Goal: Information Seeking & Learning: Compare options

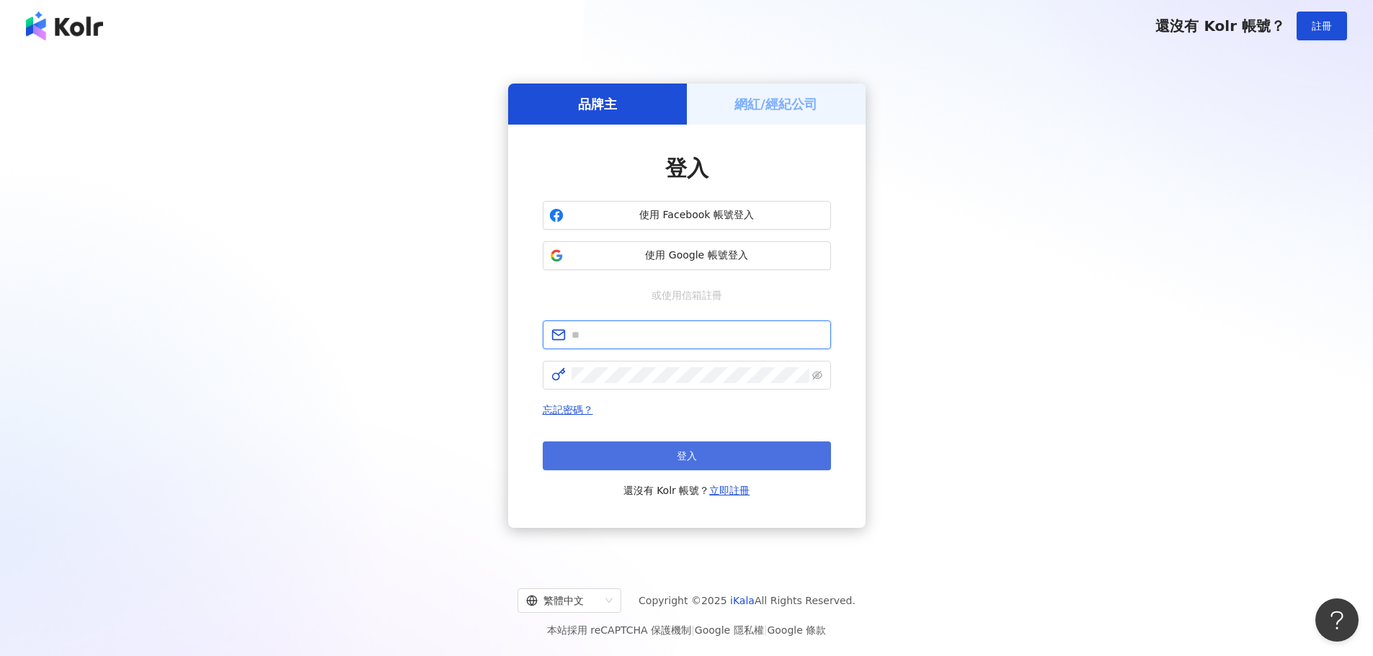
type input "**********"
click at [719, 452] on button "登入" at bounding box center [687, 456] width 288 height 29
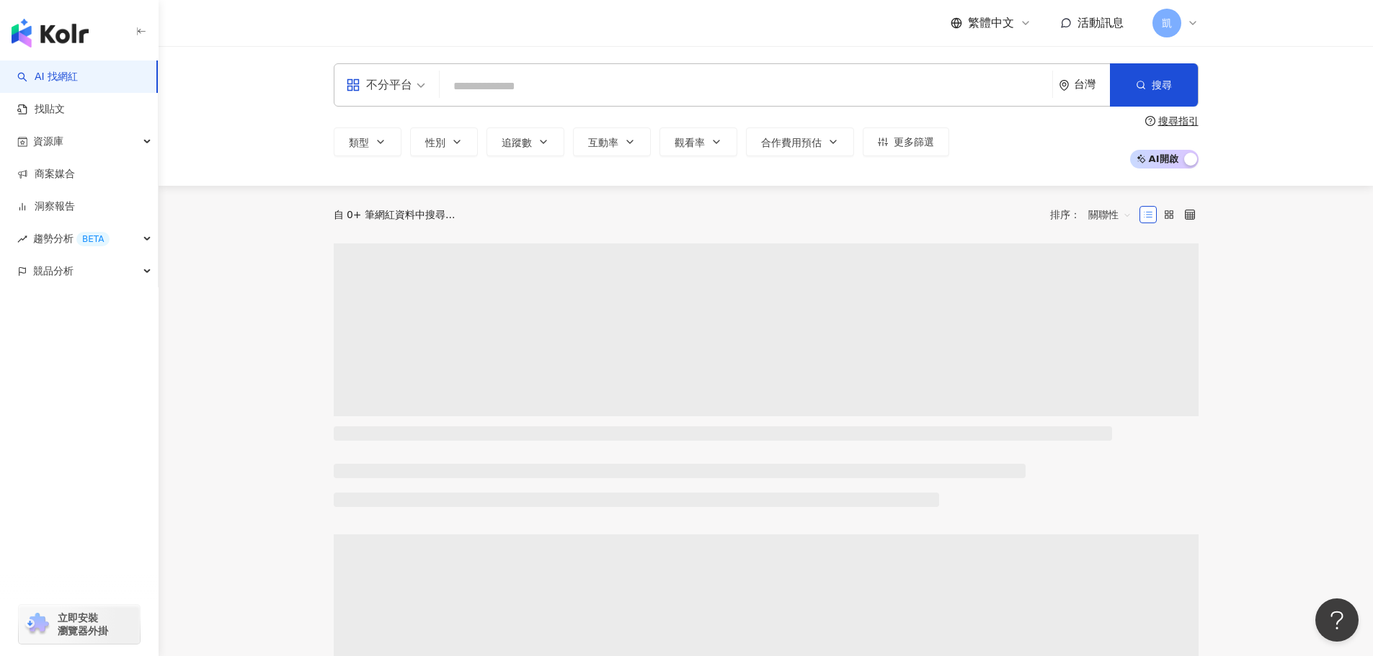
click at [478, 92] on input "search" at bounding box center [745, 86] width 601 height 27
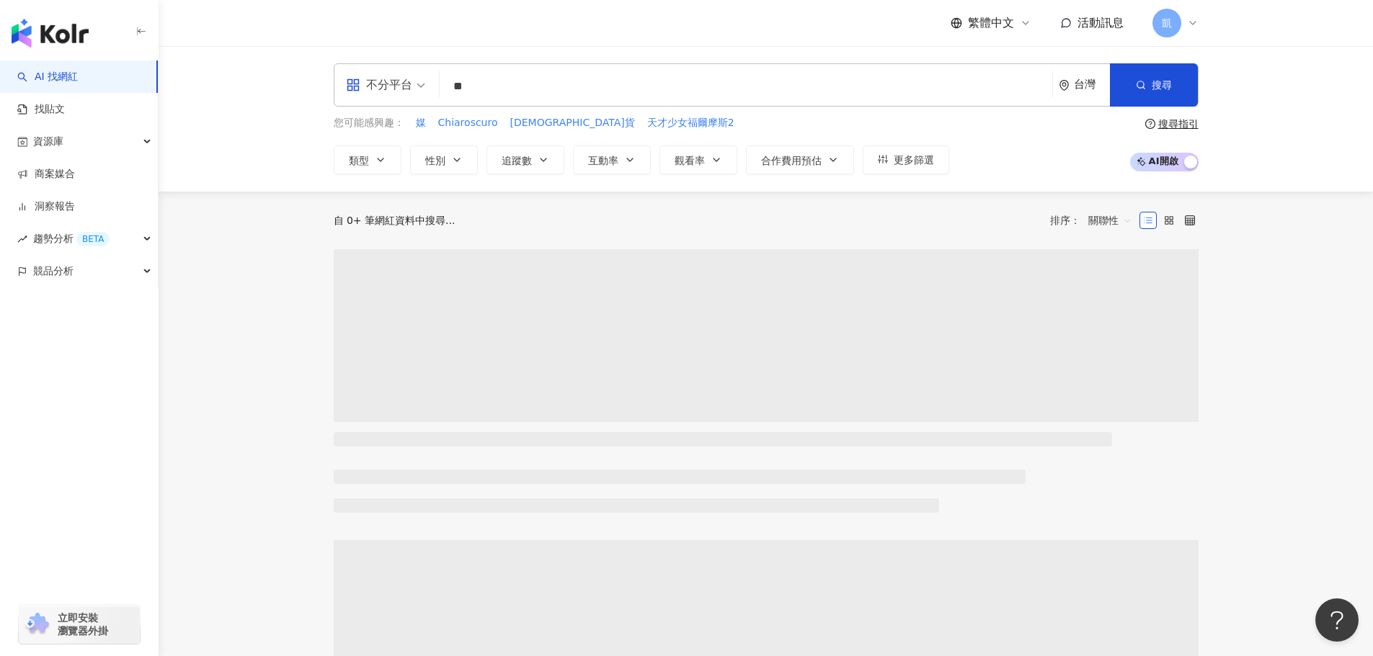
type input "*"
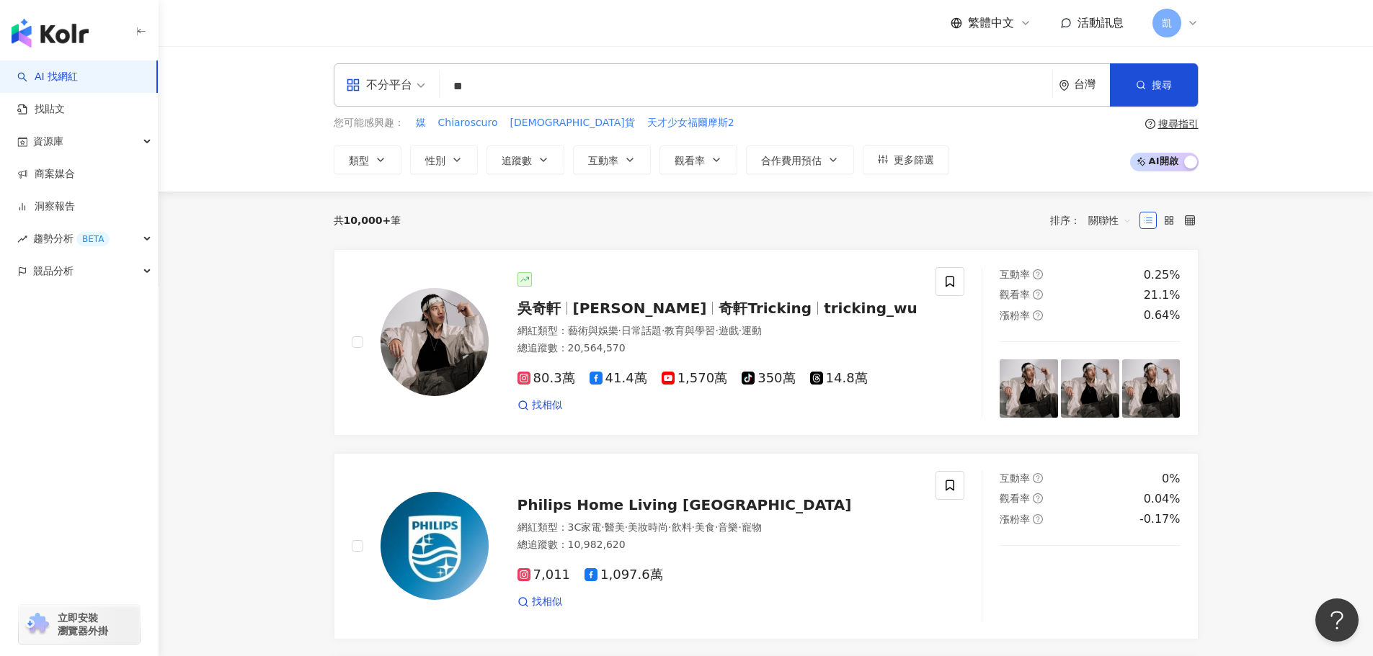
type input "**"
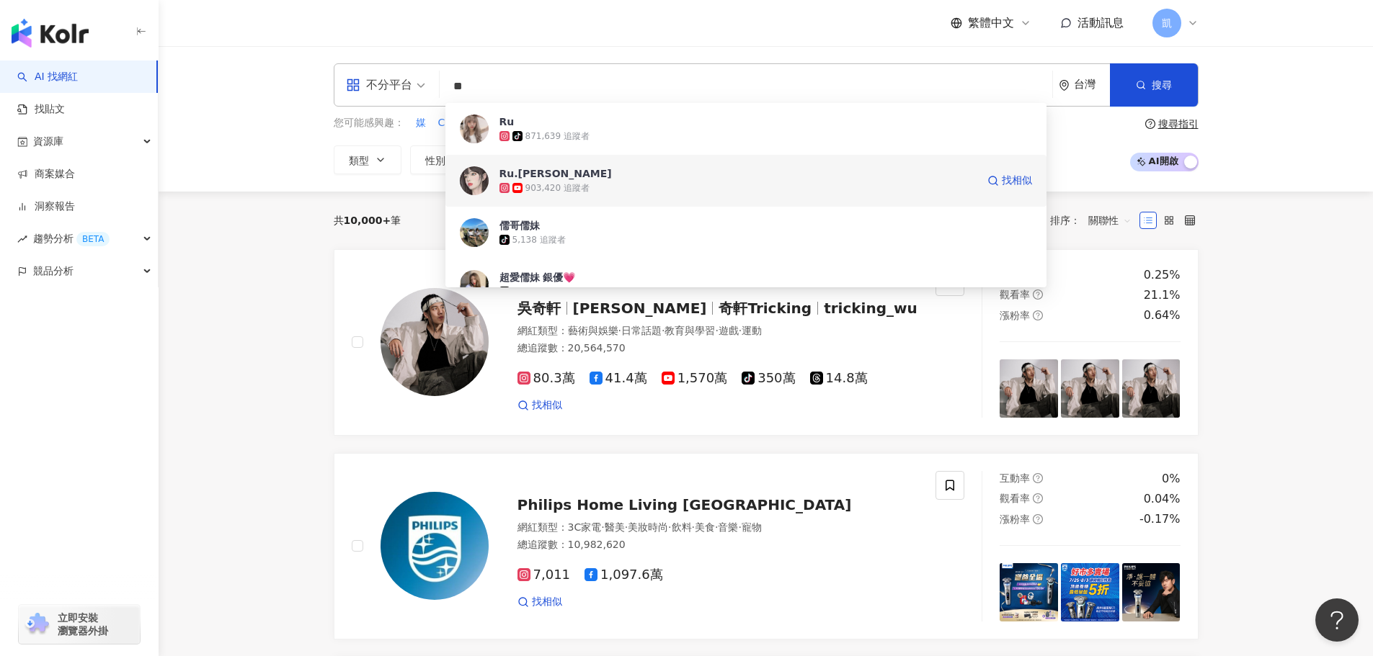
click at [597, 175] on span "Ru.采臻" at bounding box center [737, 173] width 477 height 14
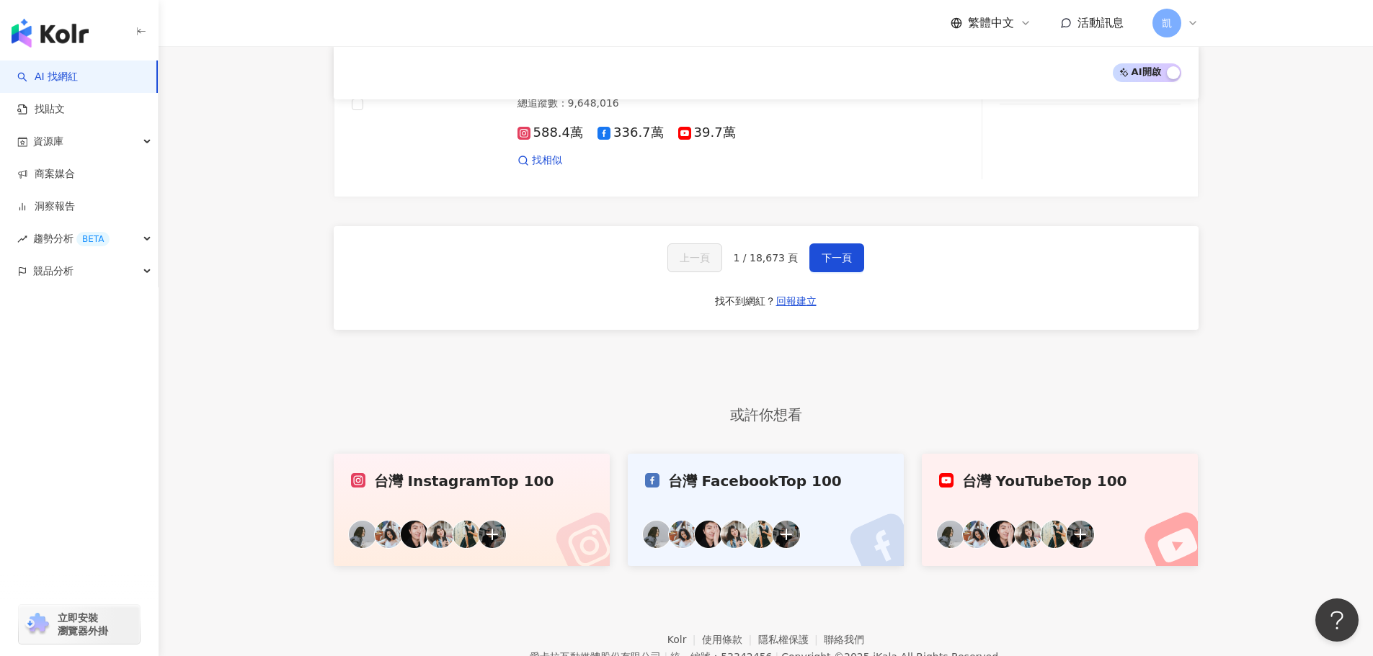
scroll to position [2547, 0]
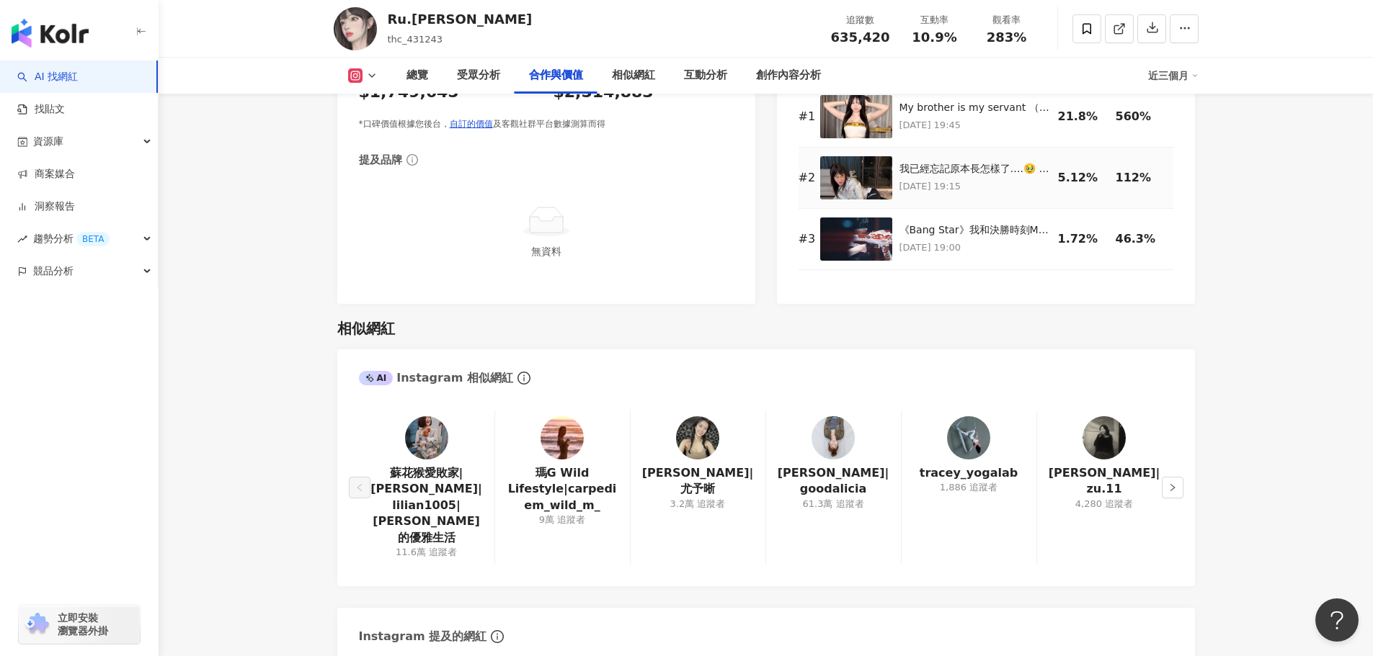
scroll to position [2234, 0]
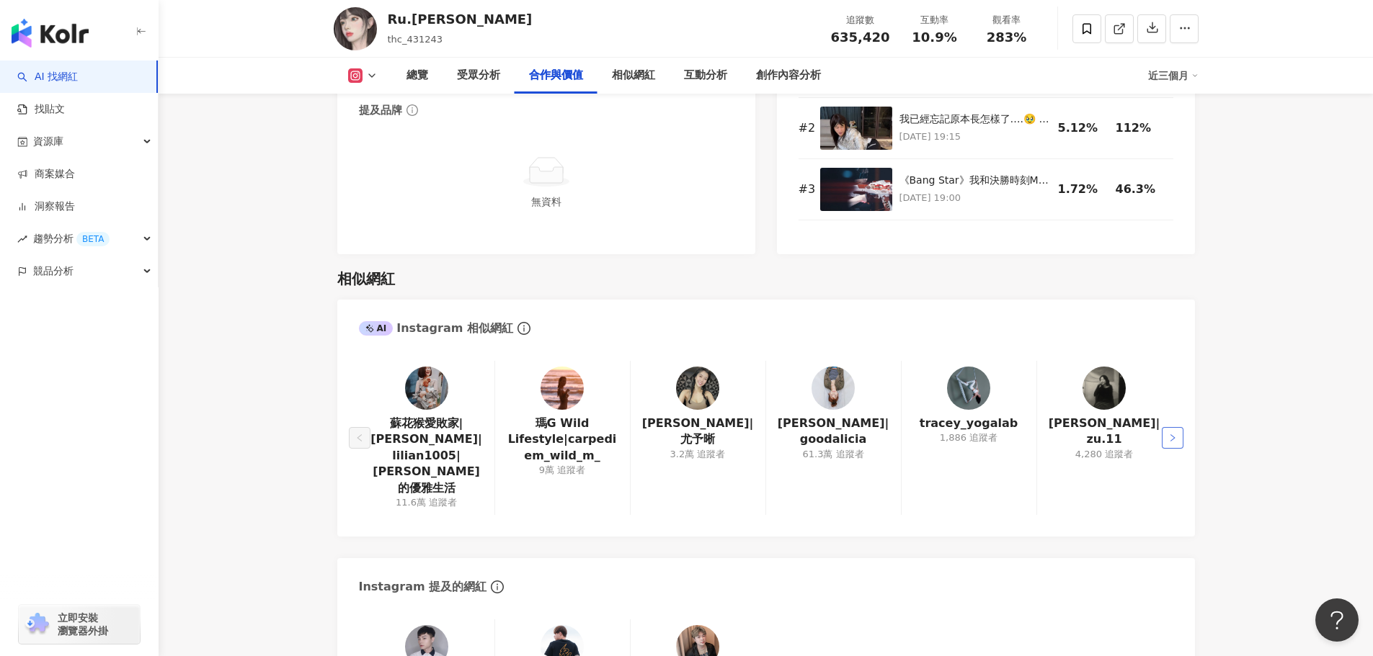
click at [1163, 427] on button "button" at bounding box center [1172, 438] width 22 height 22
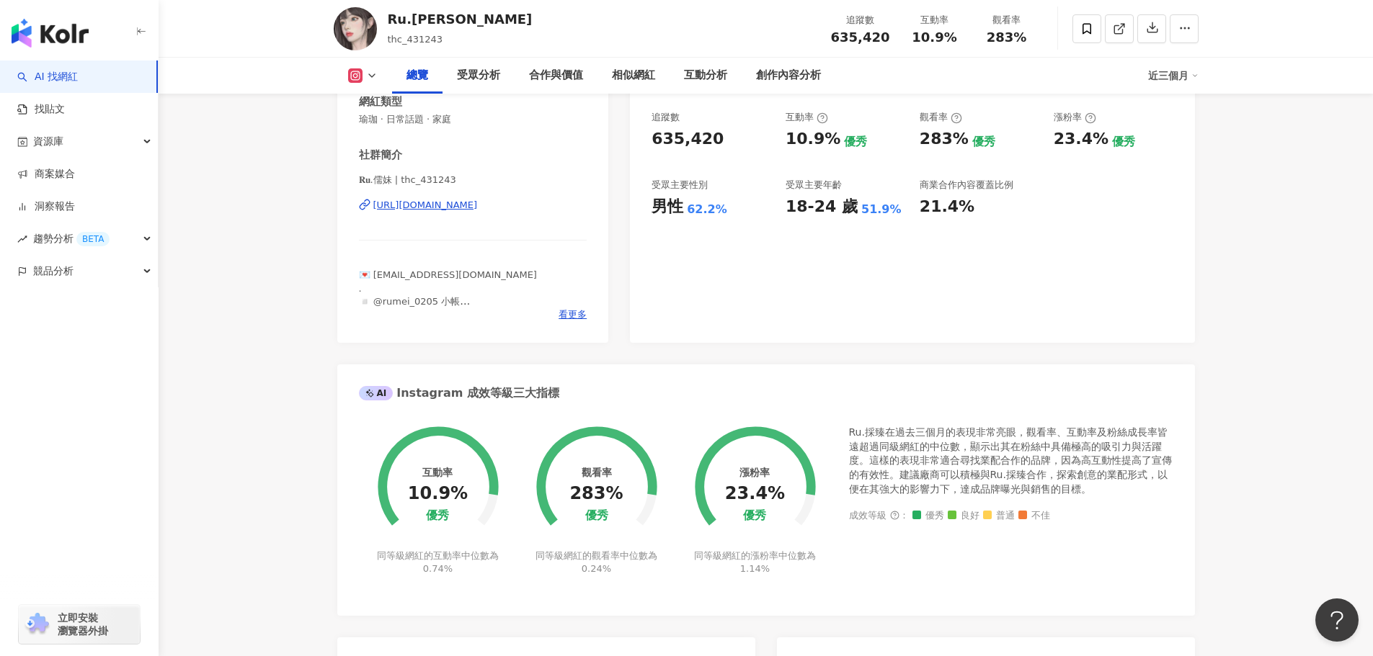
scroll to position [793, 0]
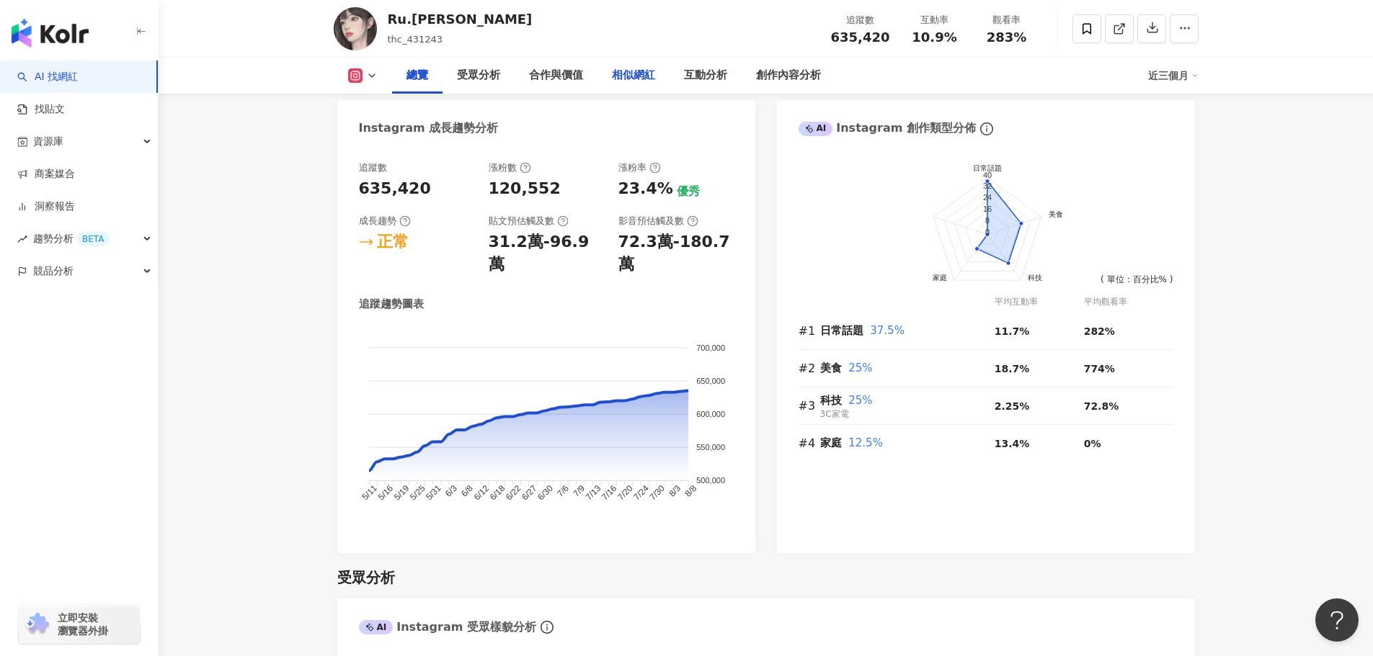
click at [639, 81] on div "相似網紅" at bounding box center [633, 75] width 43 height 17
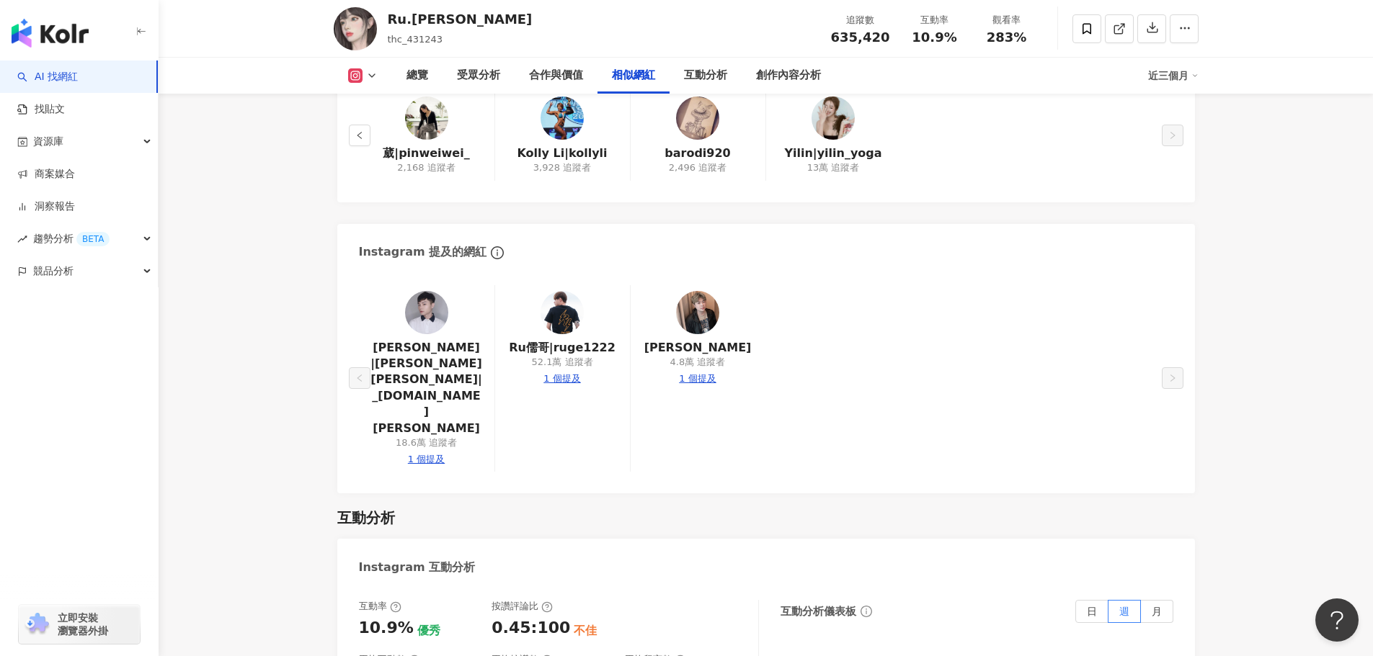
scroll to position [2505, 0]
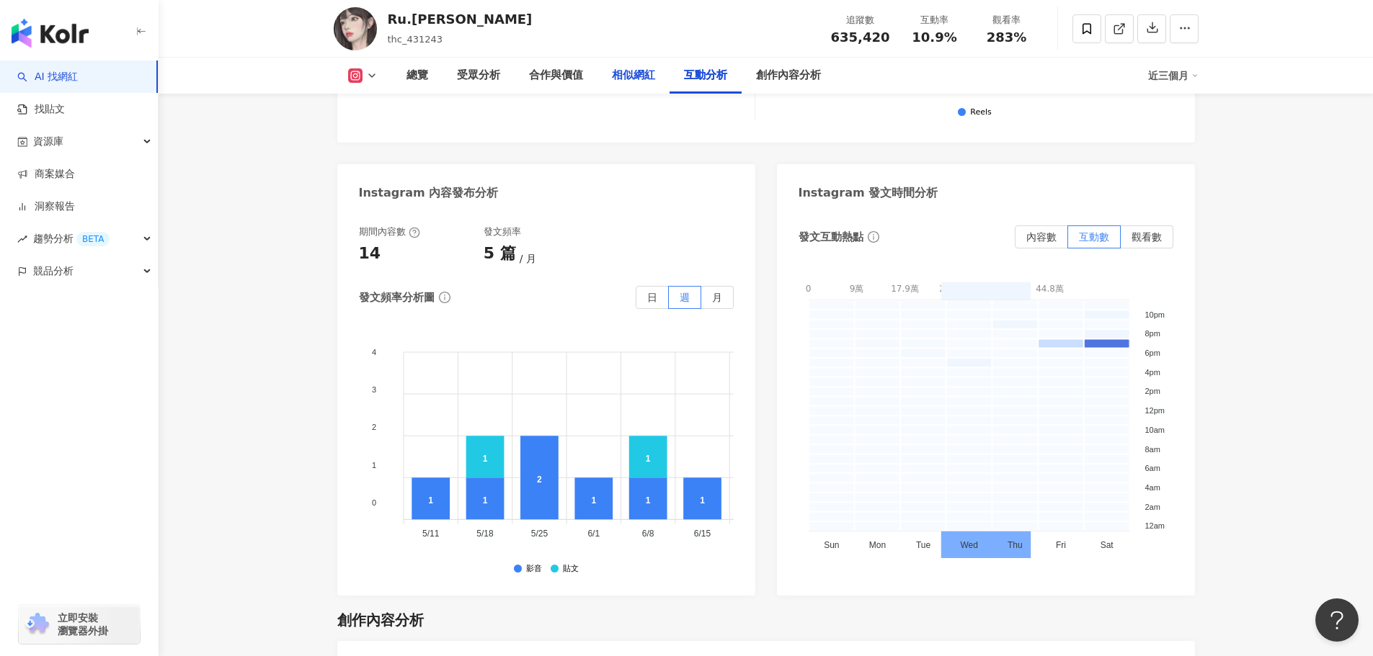
click at [644, 76] on div "相似網紅" at bounding box center [633, 75] width 43 height 17
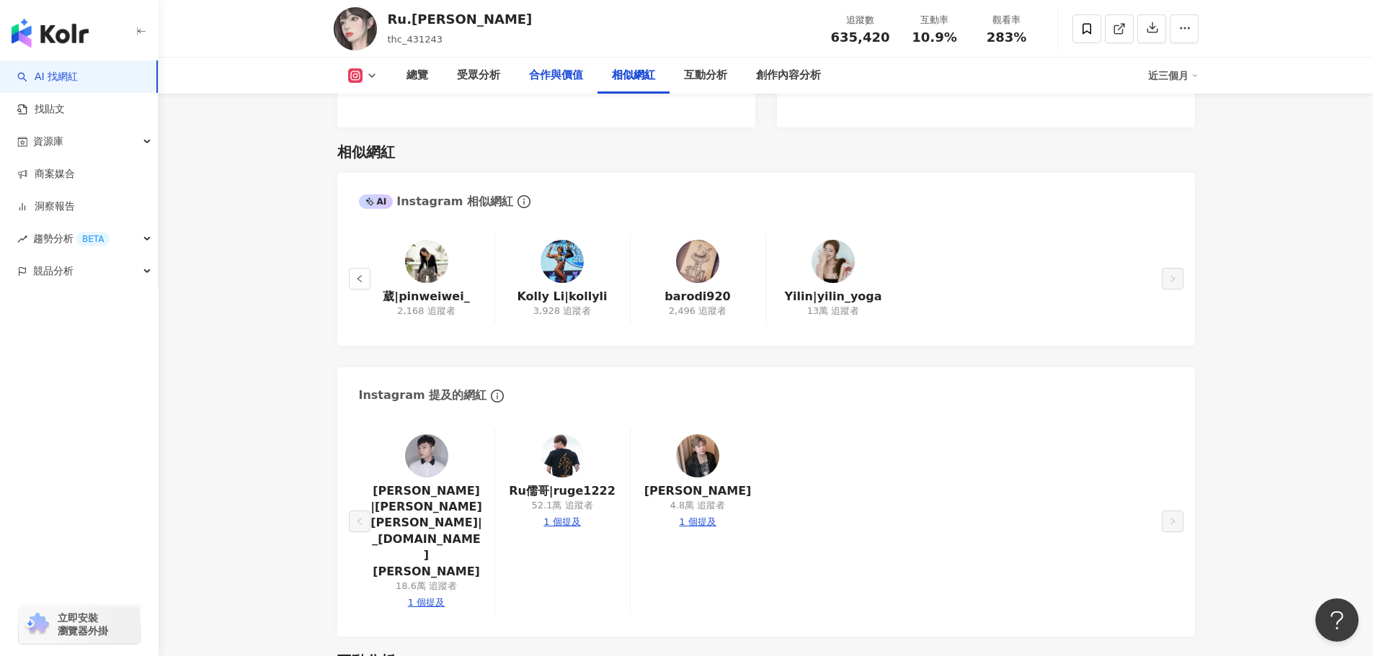
click at [566, 76] on div "合作與價值" at bounding box center [556, 75] width 54 height 17
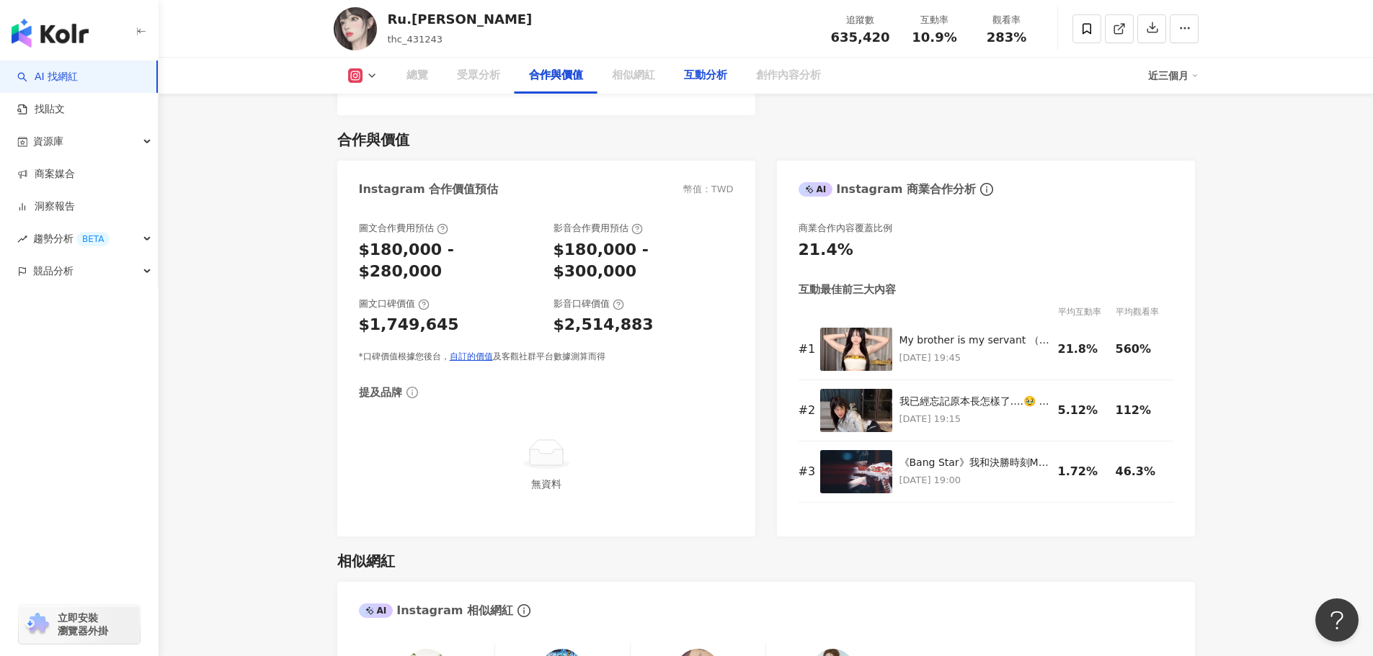
click at [682, 69] on div "互動分析" at bounding box center [705, 76] width 72 height 36
click at [596, 76] on div "合作與價值" at bounding box center [555, 76] width 83 height 36
click at [628, 72] on div "相似網紅" at bounding box center [633, 75] width 43 height 17
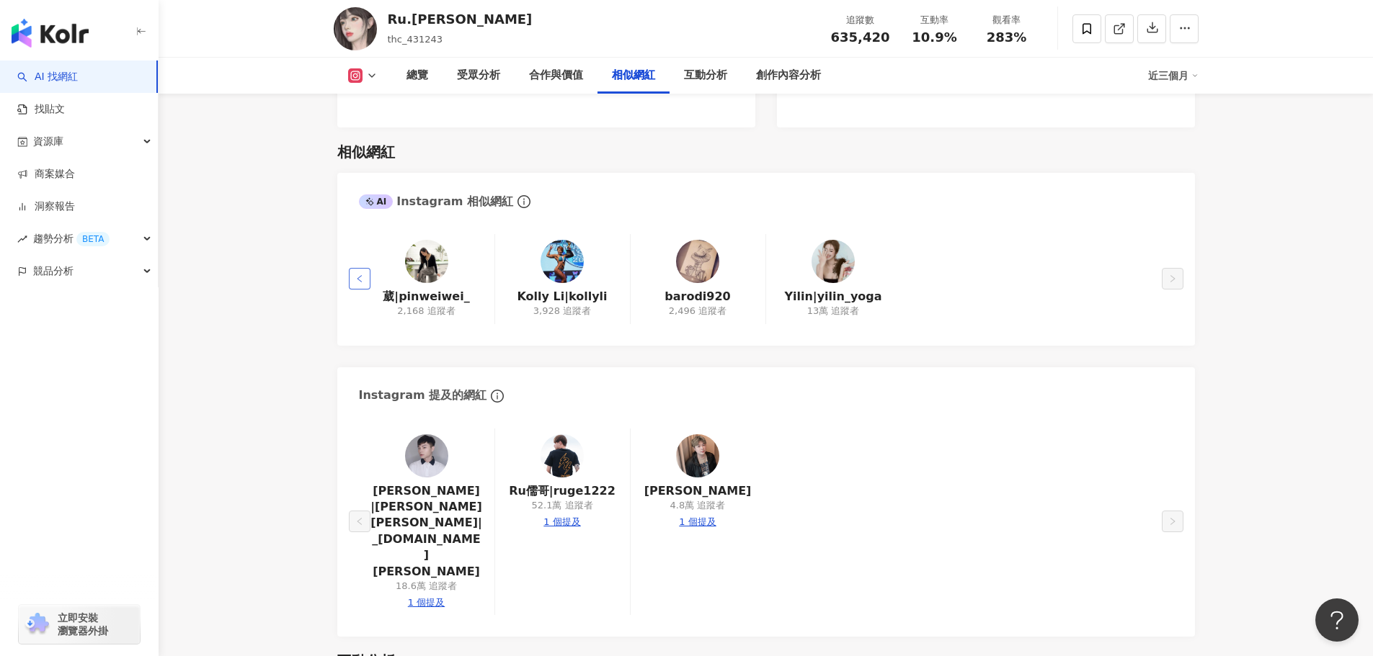
click at [354, 268] on button "button" at bounding box center [360, 279] width 22 height 22
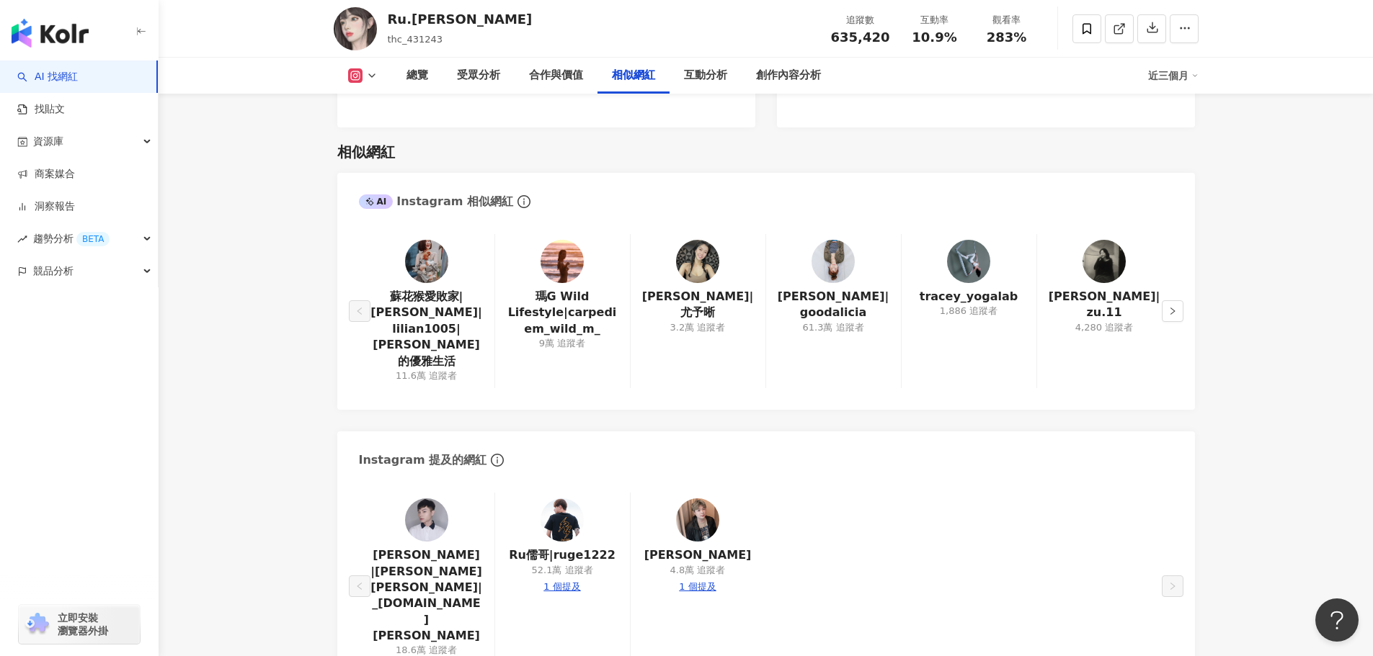
click at [788, 550] on div "耀耀 |耀耀Alex|_alex.wang 18.6萬 追蹤者 1 個提及 Ru儒哥|ruge1222 52.1萬 追蹤者 1 個提及 Lin霖桑 4.8萬 …" at bounding box center [765, 589] width 857 height 223
click at [73, 209] on link "洞察報告" at bounding box center [46, 207] width 58 height 14
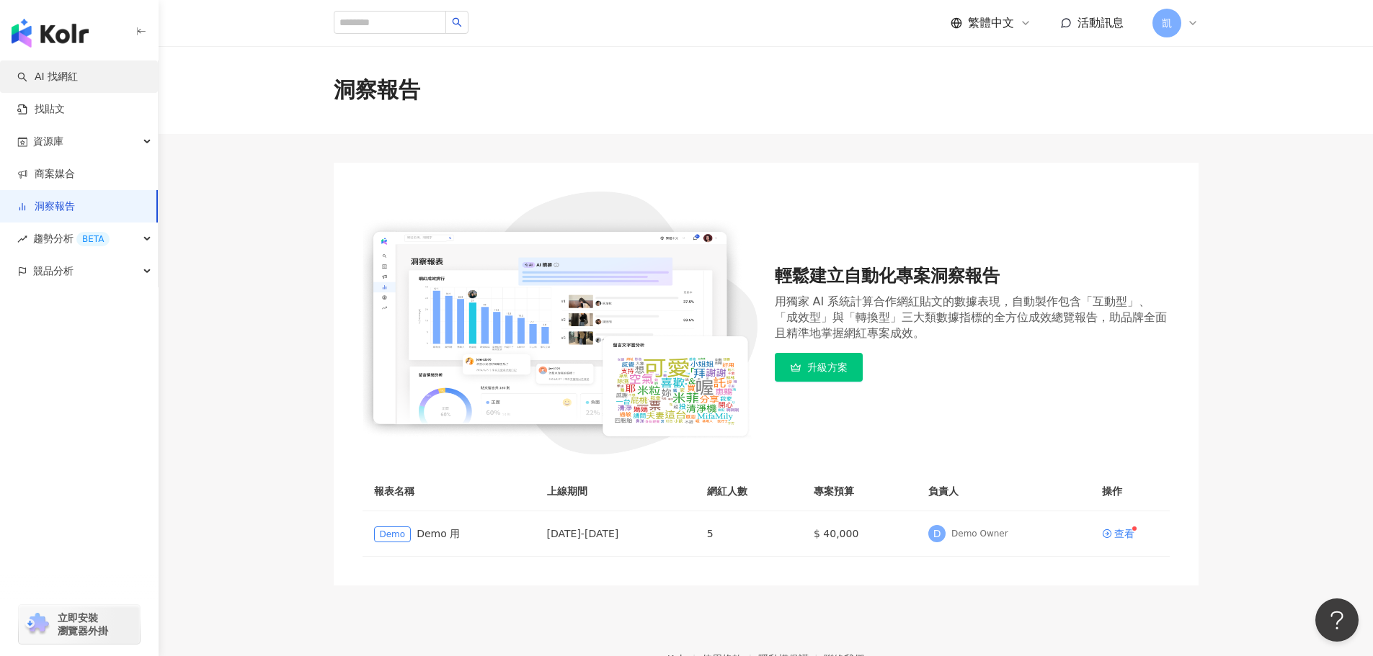
click at [78, 73] on link "AI 找網紅" at bounding box center [47, 77] width 61 height 14
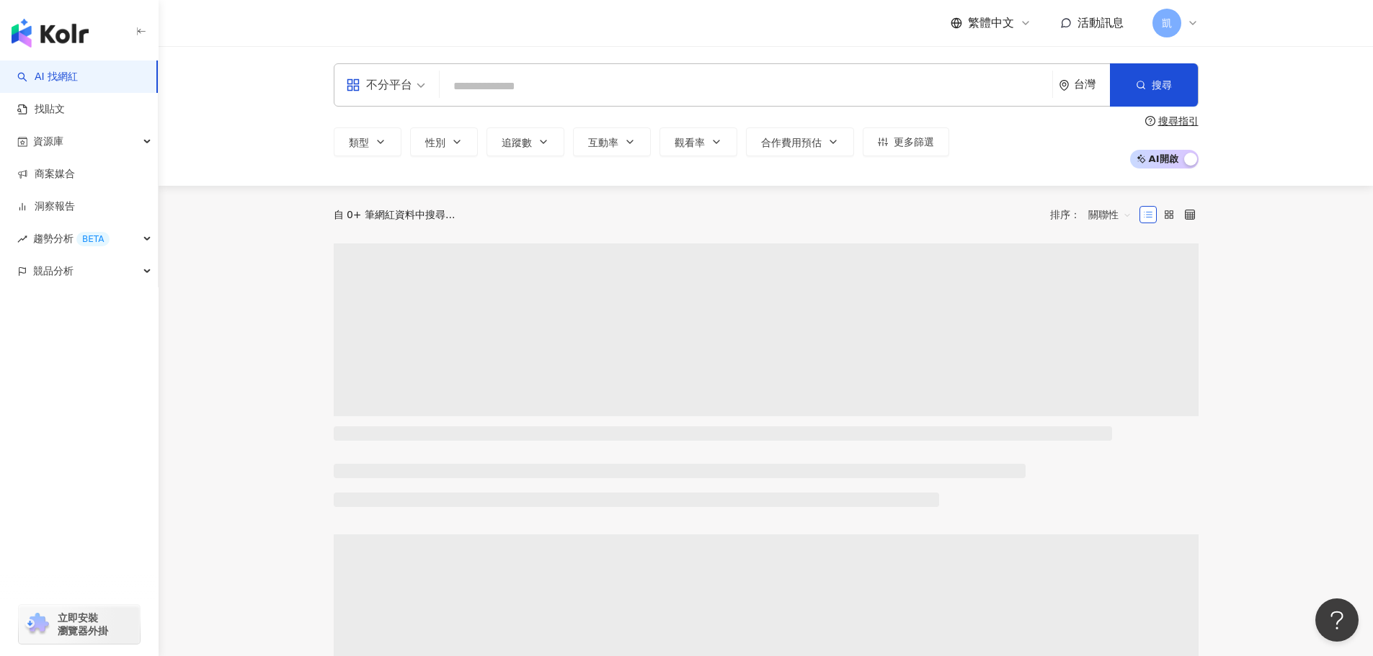
click at [602, 85] on input "search" at bounding box center [745, 86] width 601 height 27
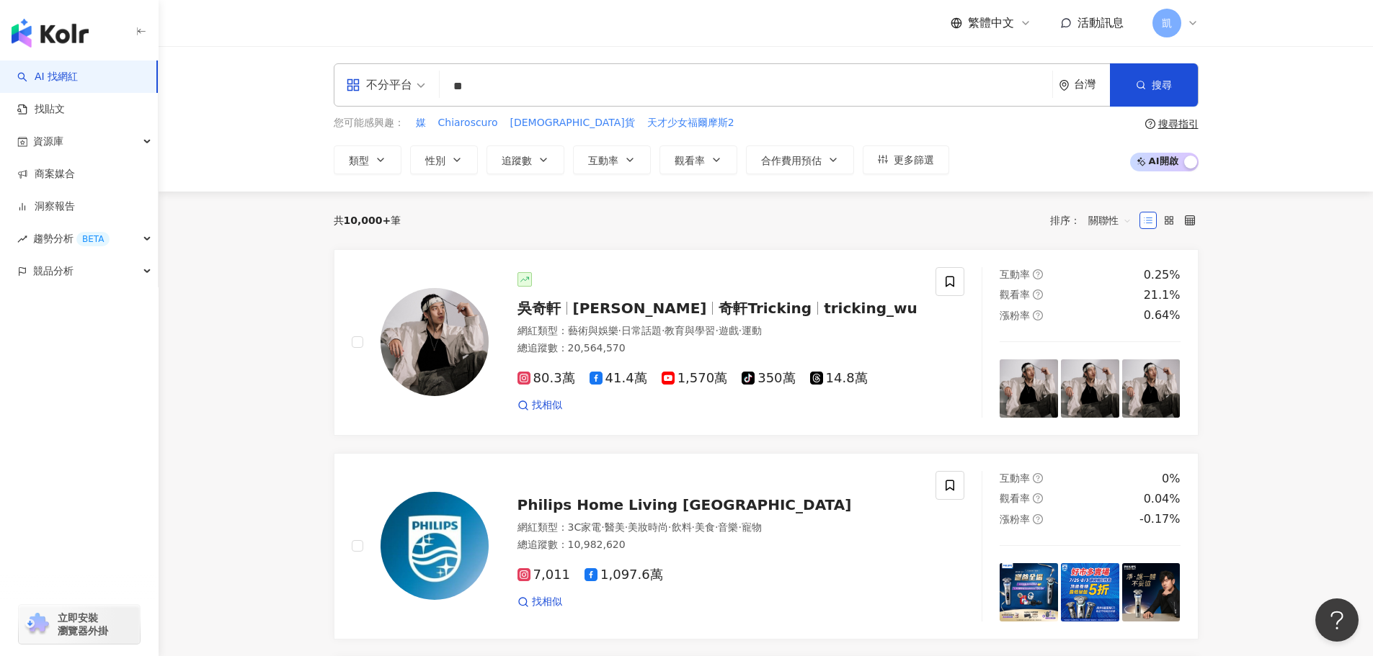
type input "*"
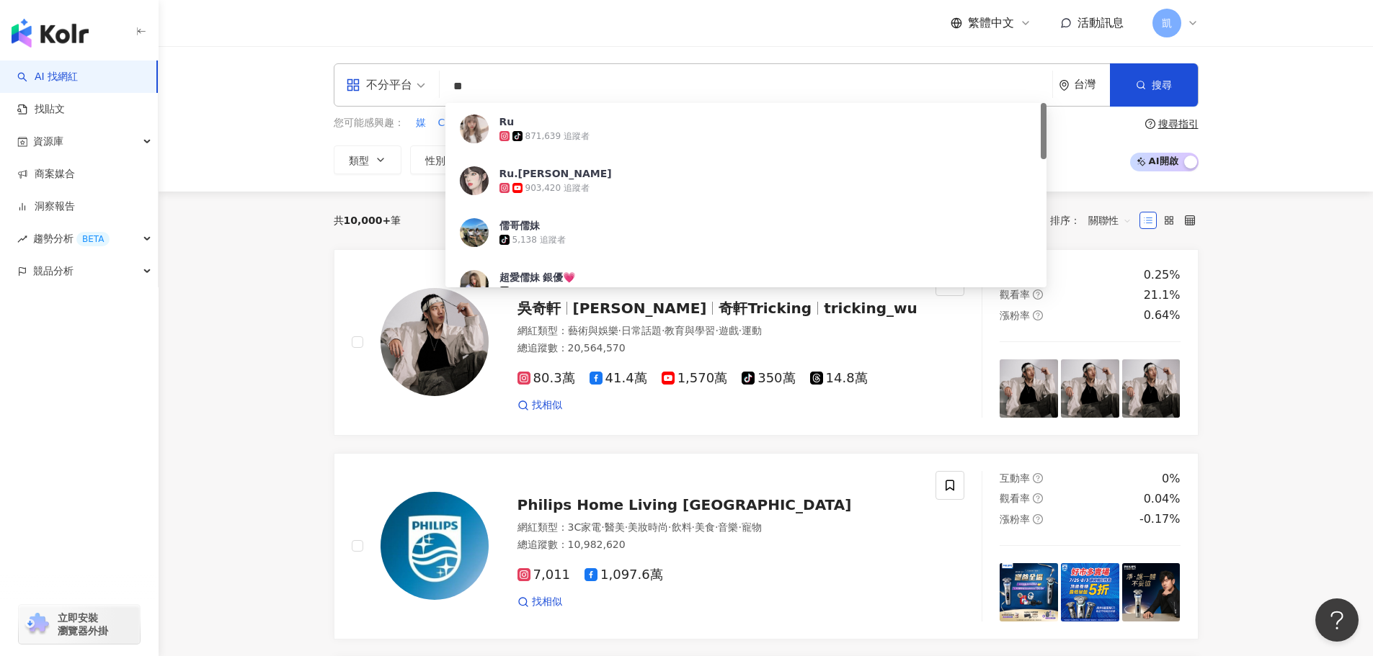
click at [602, 85] on input "**" at bounding box center [745, 86] width 601 height 27
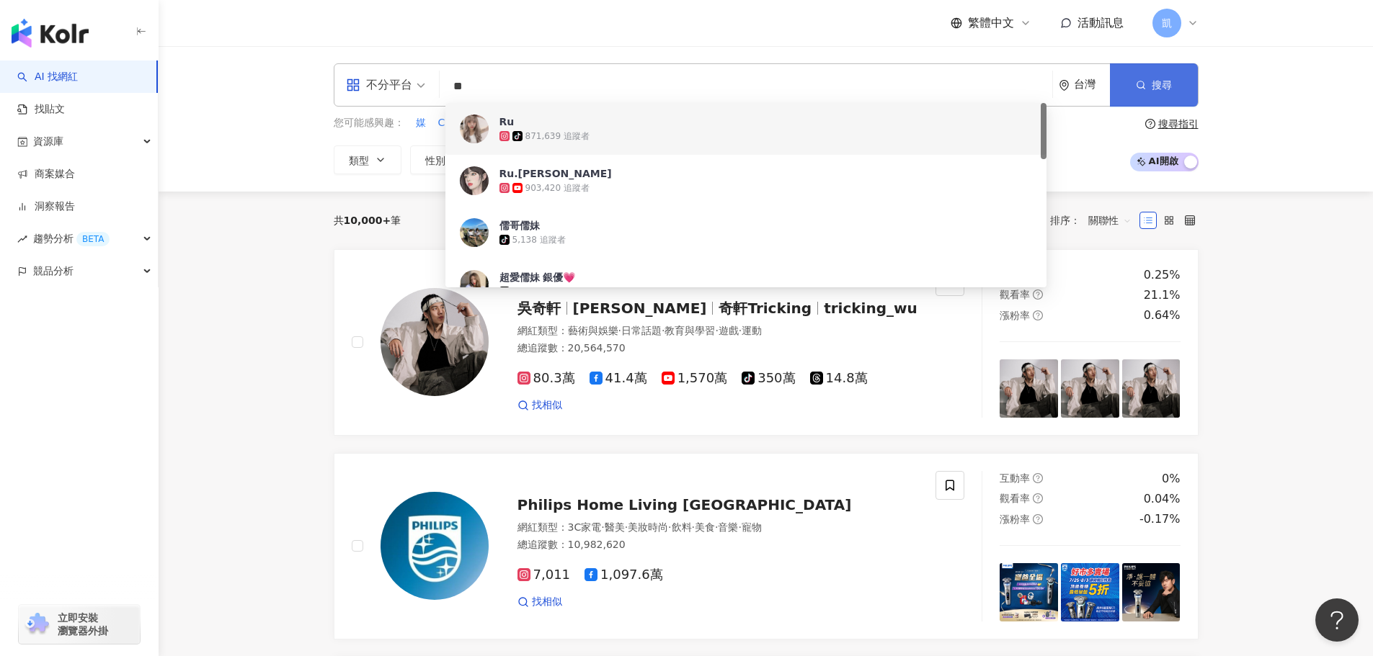
type input "**"
click at [1171, 91] on span "搜尋" at bounding box center [1161, 85] width 20 height 12
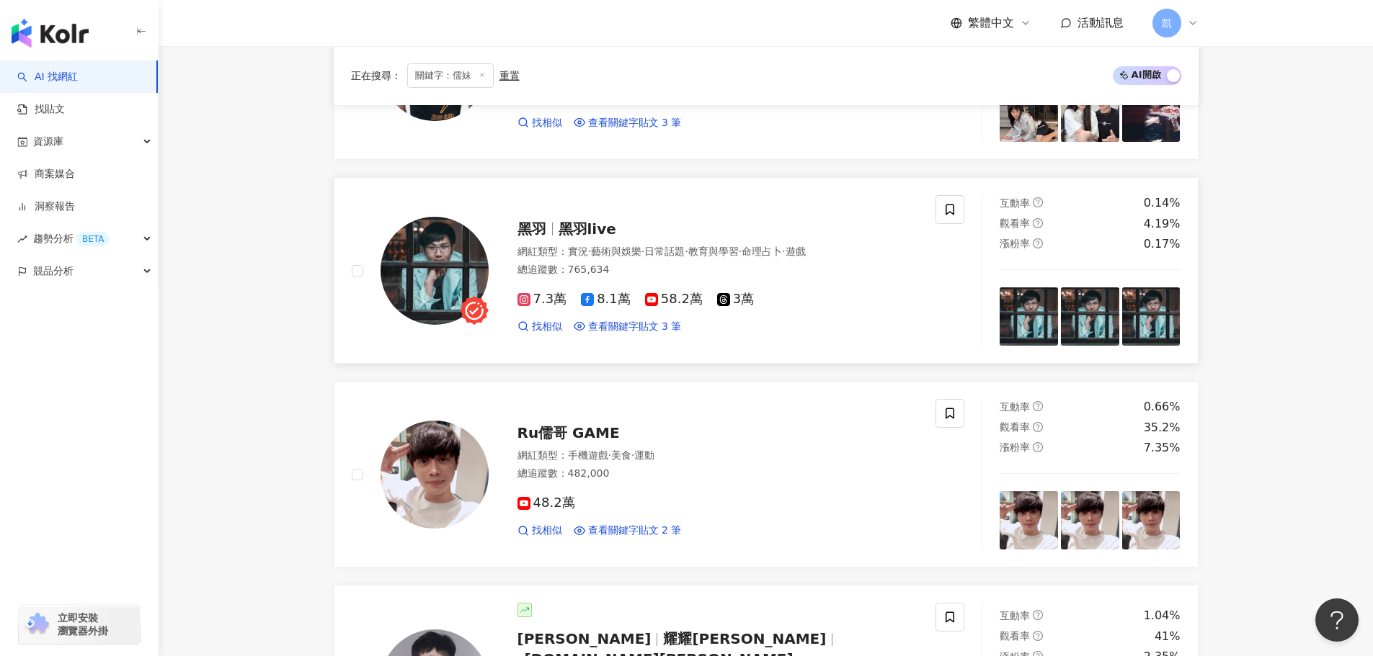
scroll to position [1349, 0]
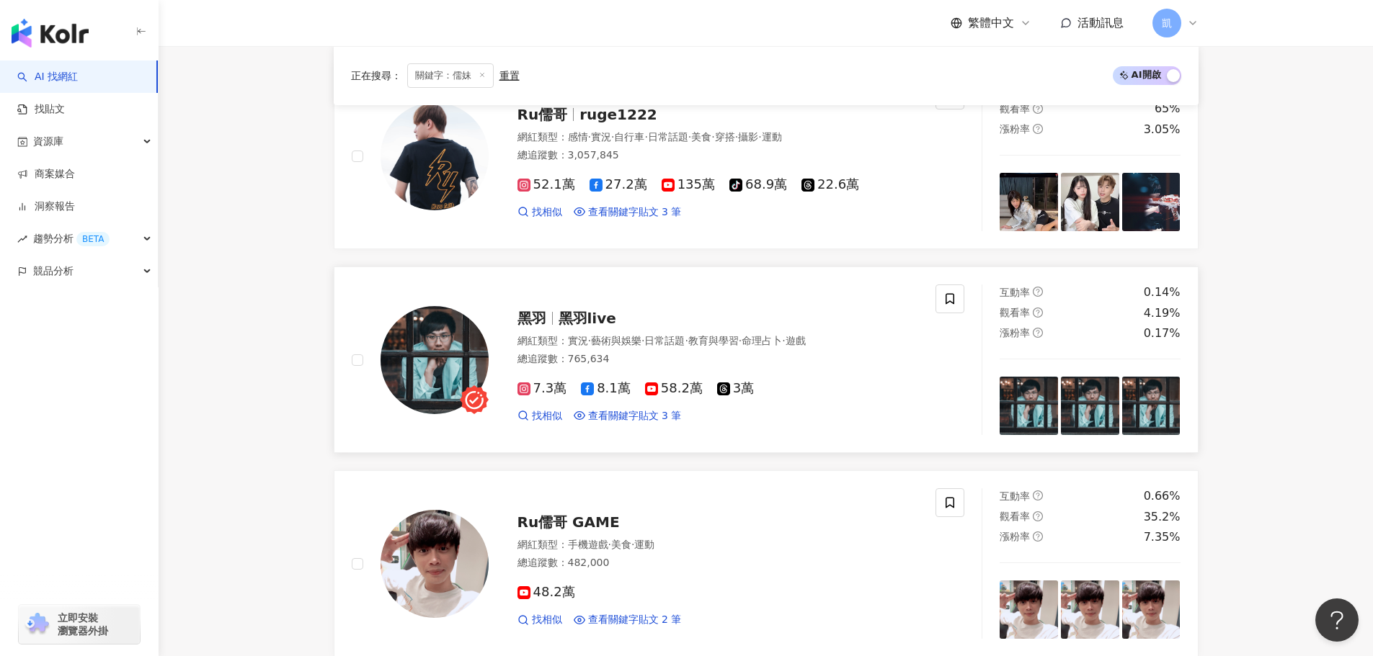
click at [563, 316] on span "黑羽live" at bounding box center [587, 318] width 58 height 17
click at [598, 310] on span "黑羽live" at bounding box center [587, 318] width 58 height 17
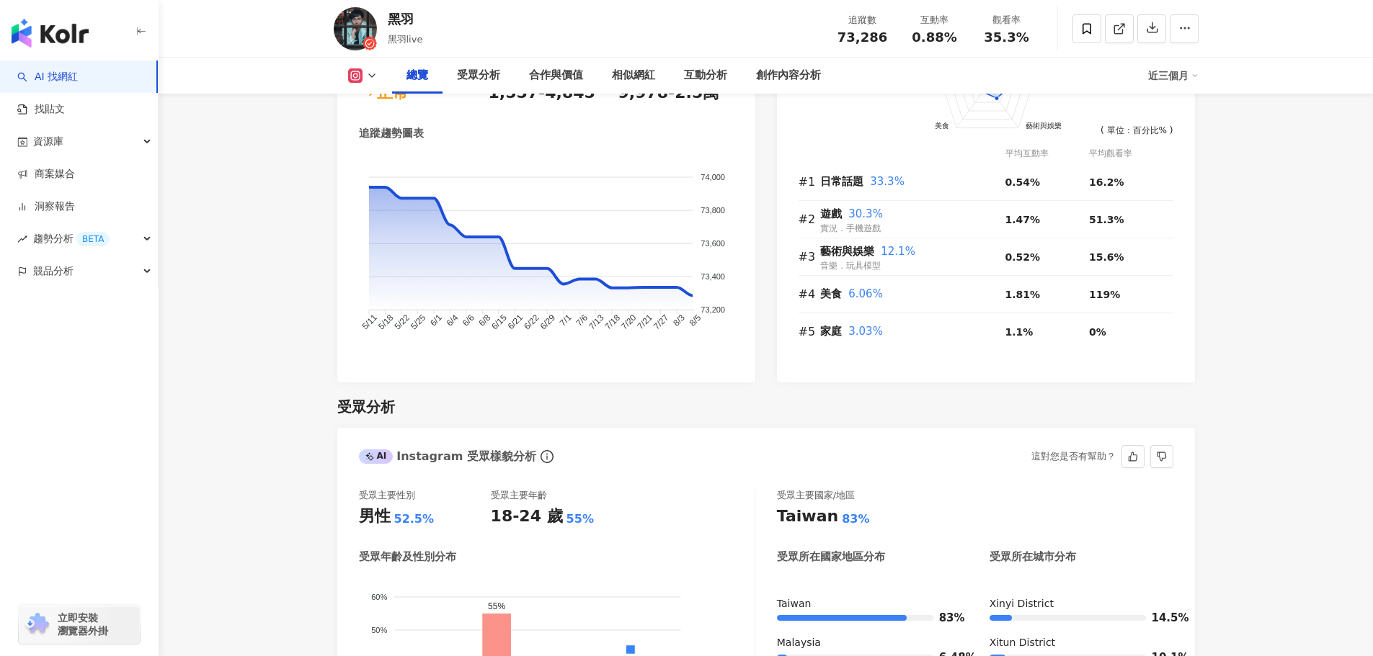
scroll to position [648, 0]
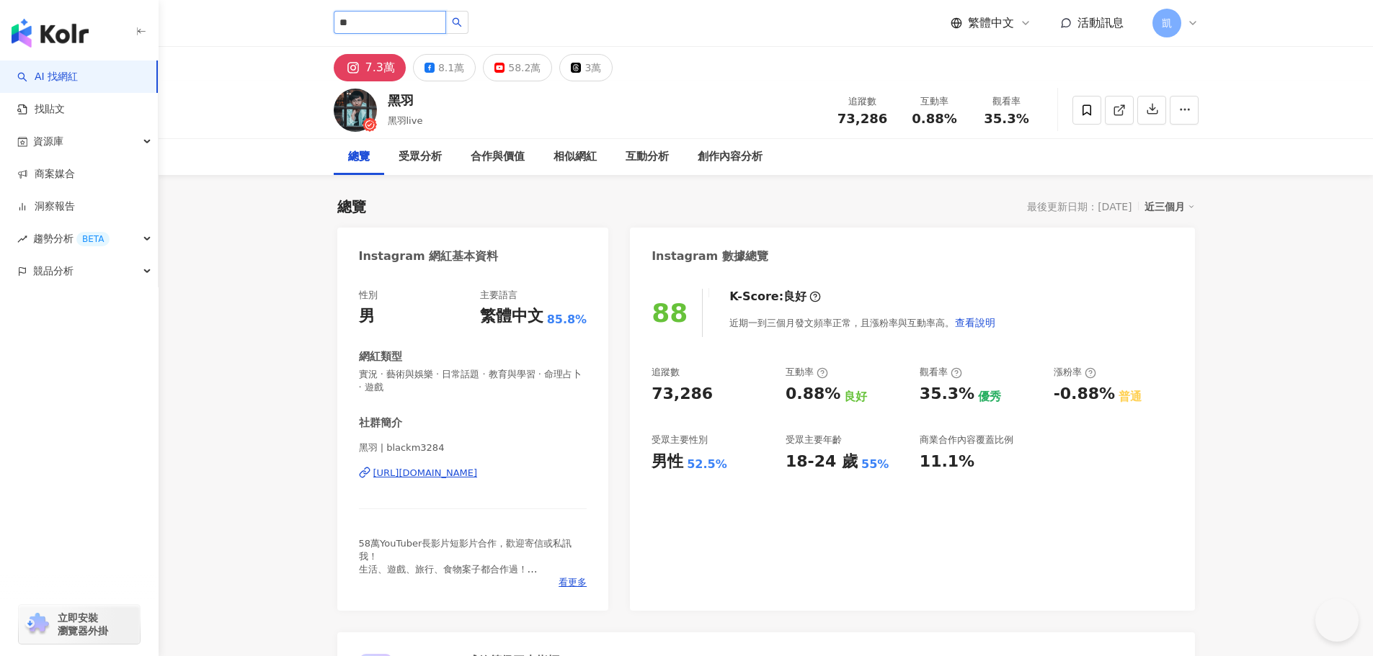
type input "**"
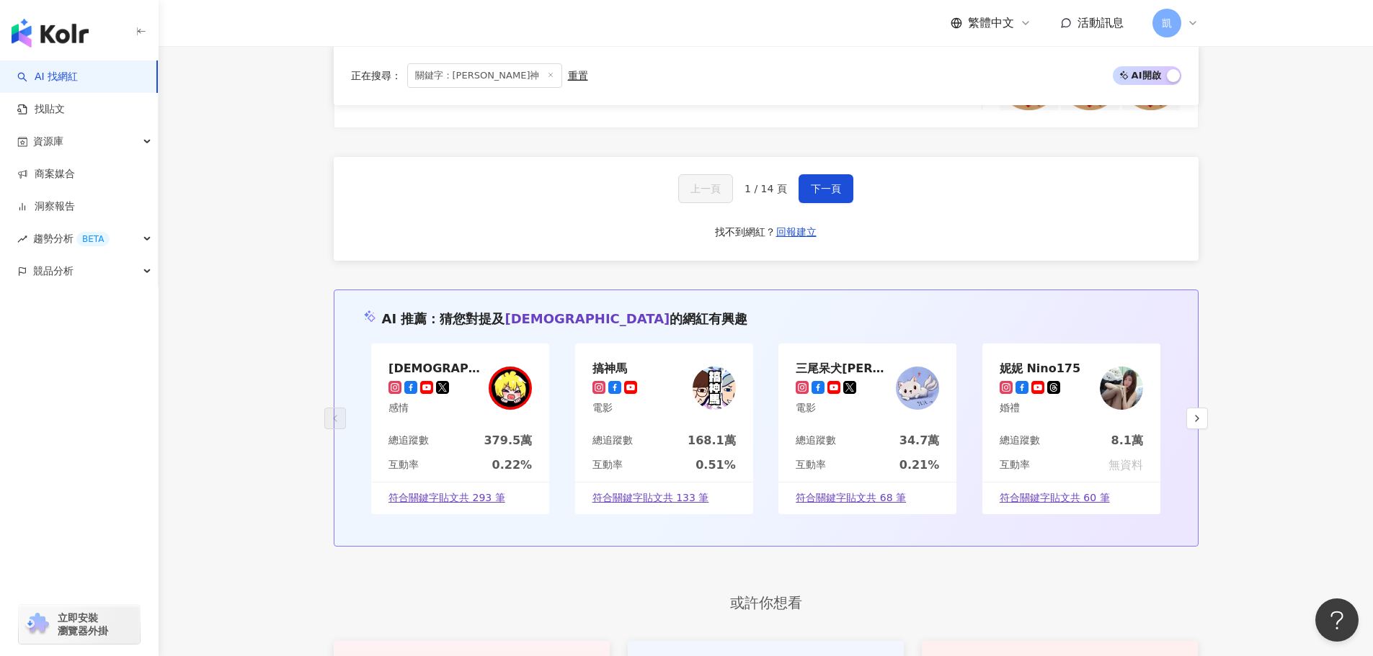
scroll to position [2738, 0]
click at [1194, 416] on icon "button" at bounding box center [1197, 417] width 12 height 12
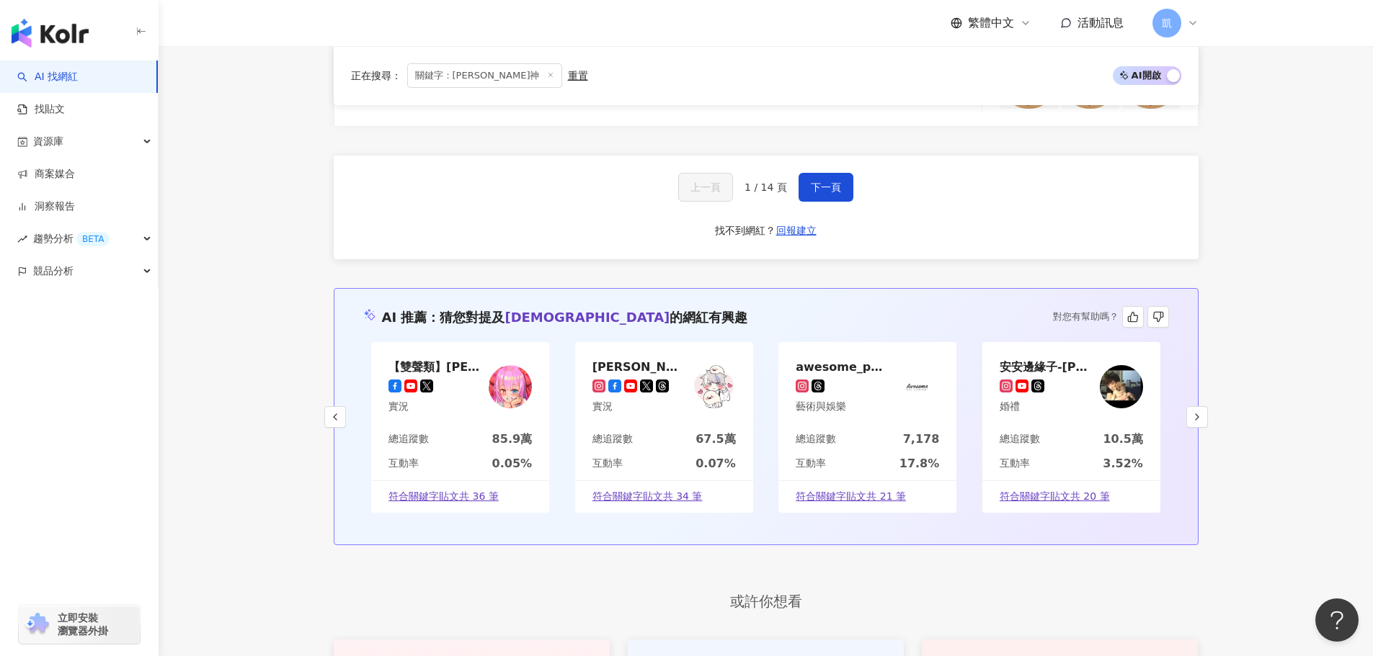
click at [605, 366] on div "阿謙" at bounding box center [639, 367] width 94 height 14
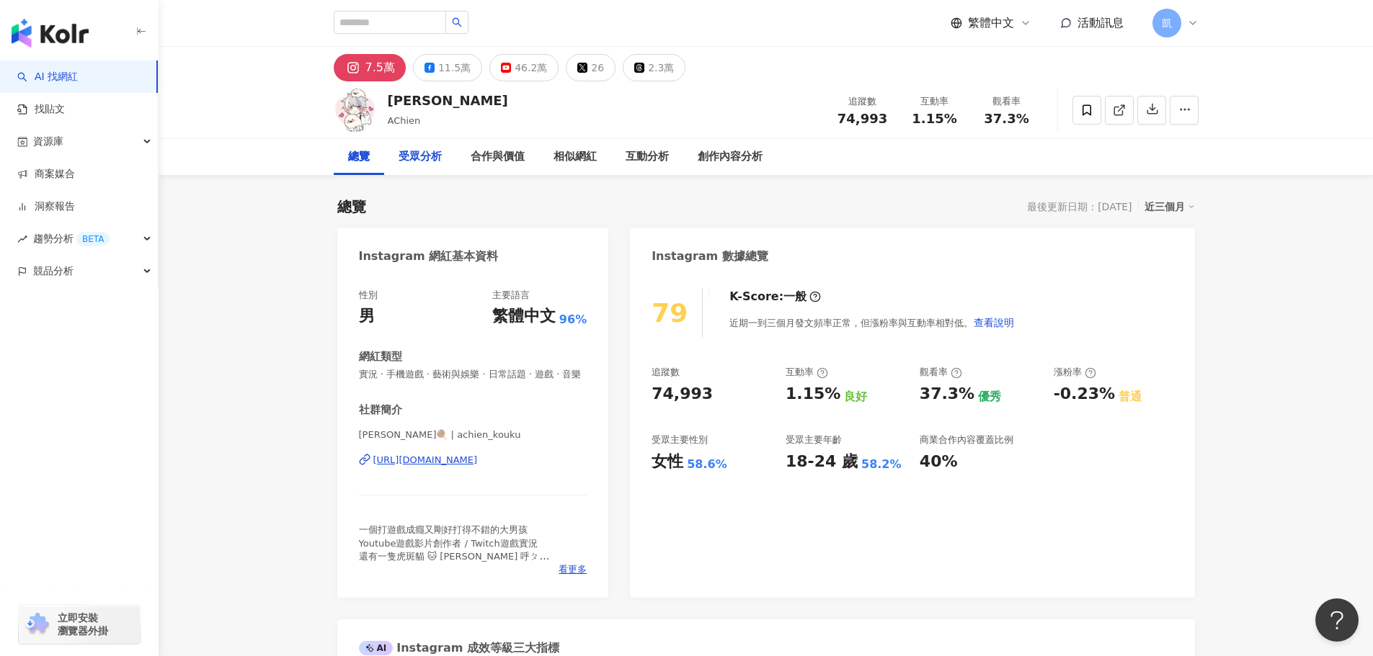
click at [427, 168] on div "受眾分析" at bounding box center [420, 157] width 72 height 36
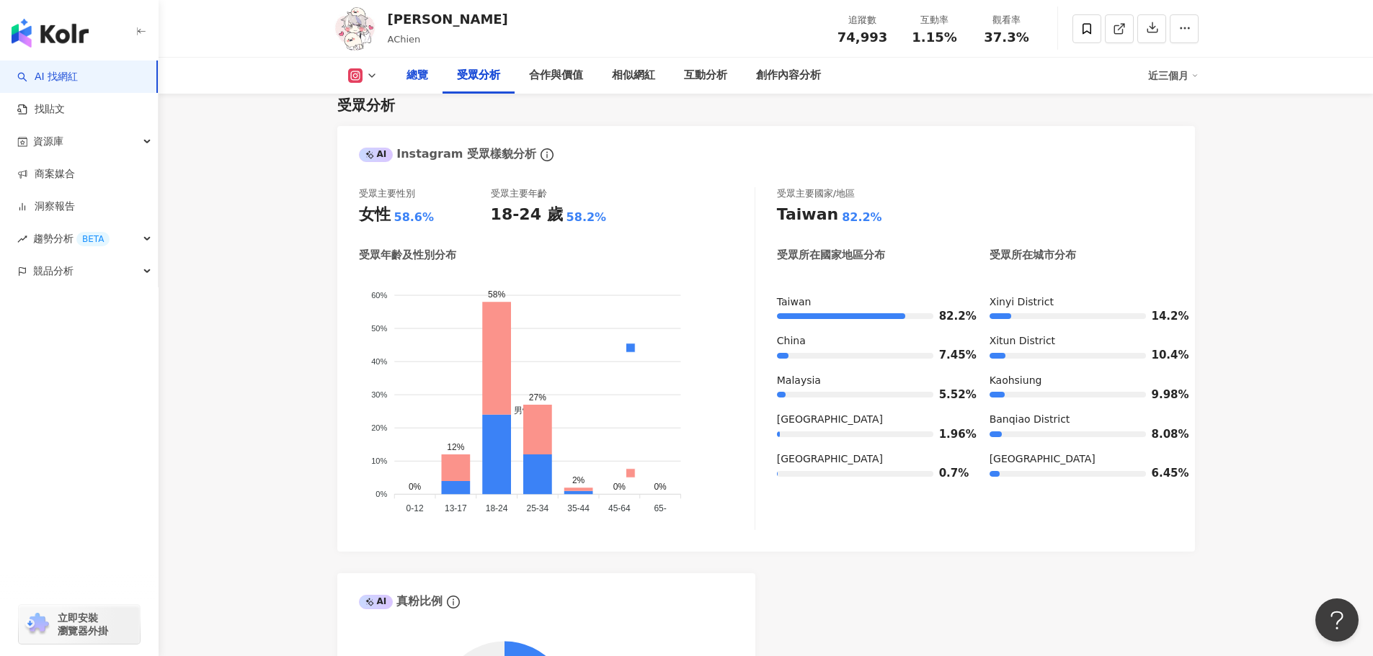
click at [404, 73] on div "總覽" at bounding box center [417, 76] width 50 height 36
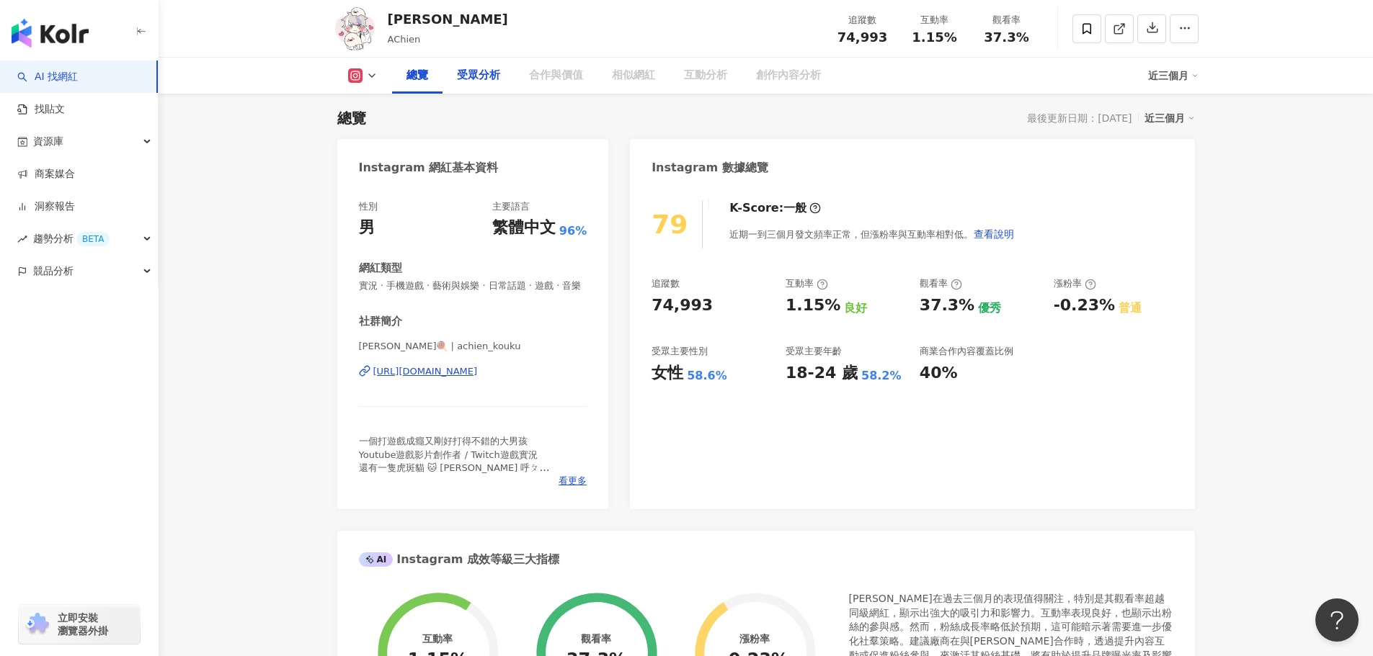
click at [499, 82] on div "受眾分析" at bounding box center [478, 75] width 43 height 17
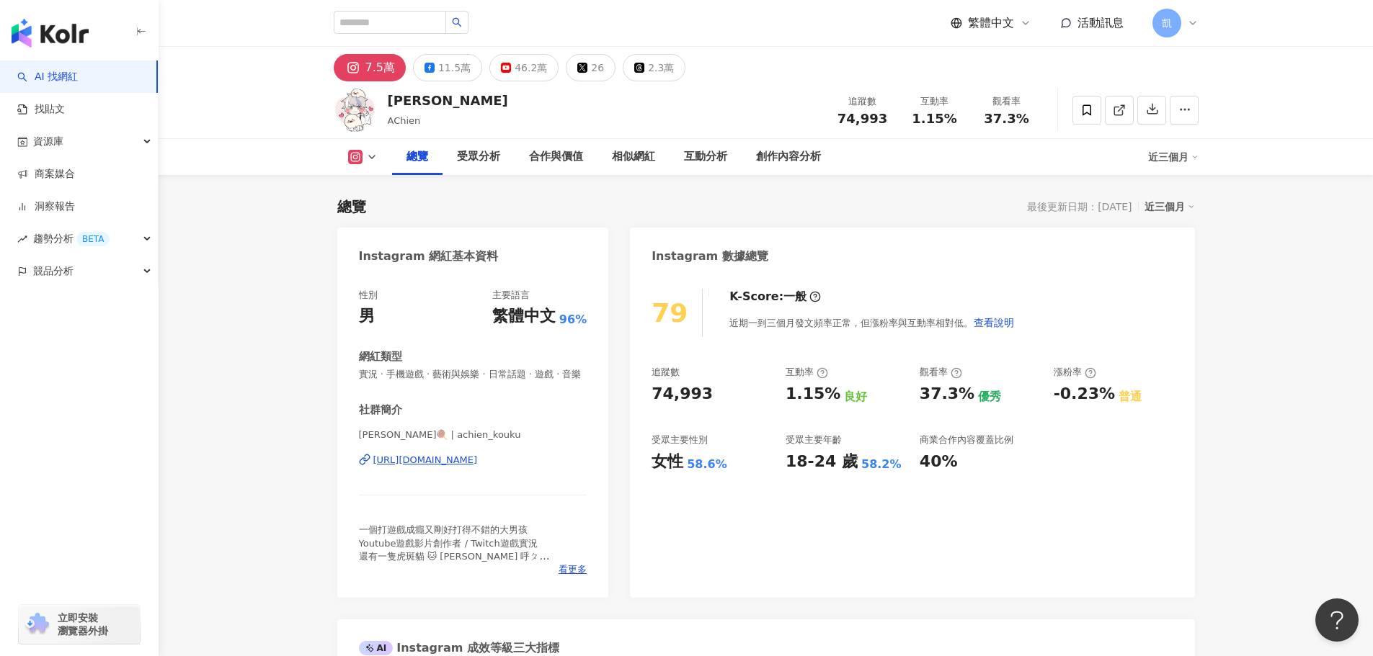
scroll to position [89, 0]
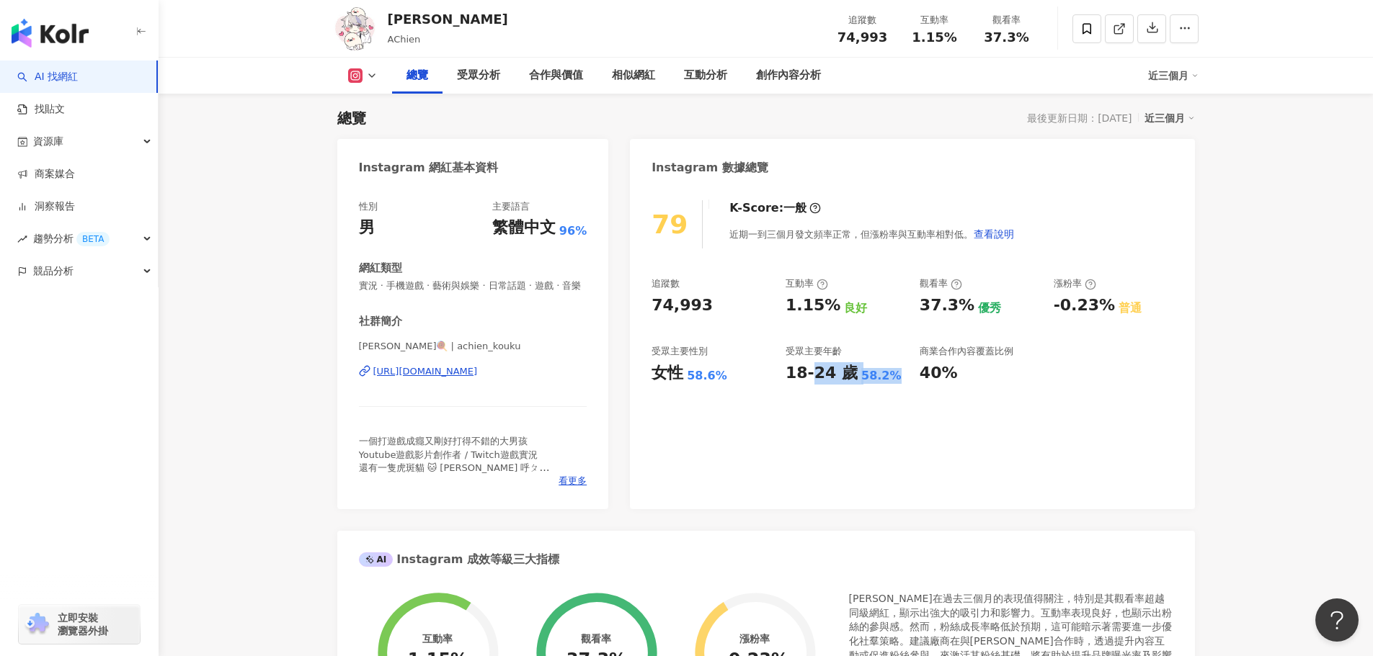
drag, startPoint x: 813, startPoint y: 368, endPoint x: 886, endPoint y: 374, distance: 73.7
click at [886, 374] on div "18-24 歲 58.2%" at bounding box center [845, 373] width 120 height 22
click at [886, 374] on div "58.2%" at bounding box center [881, 376] width 40 height 16
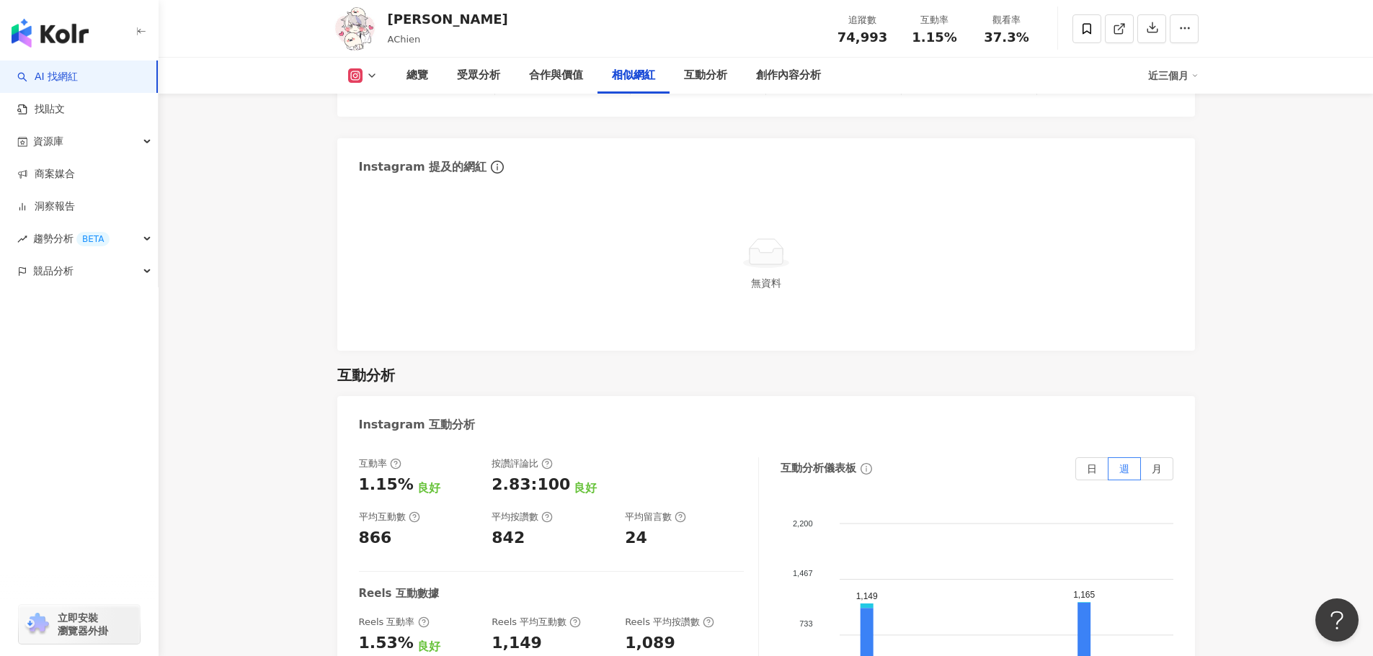
scroll to position [2378, 0]
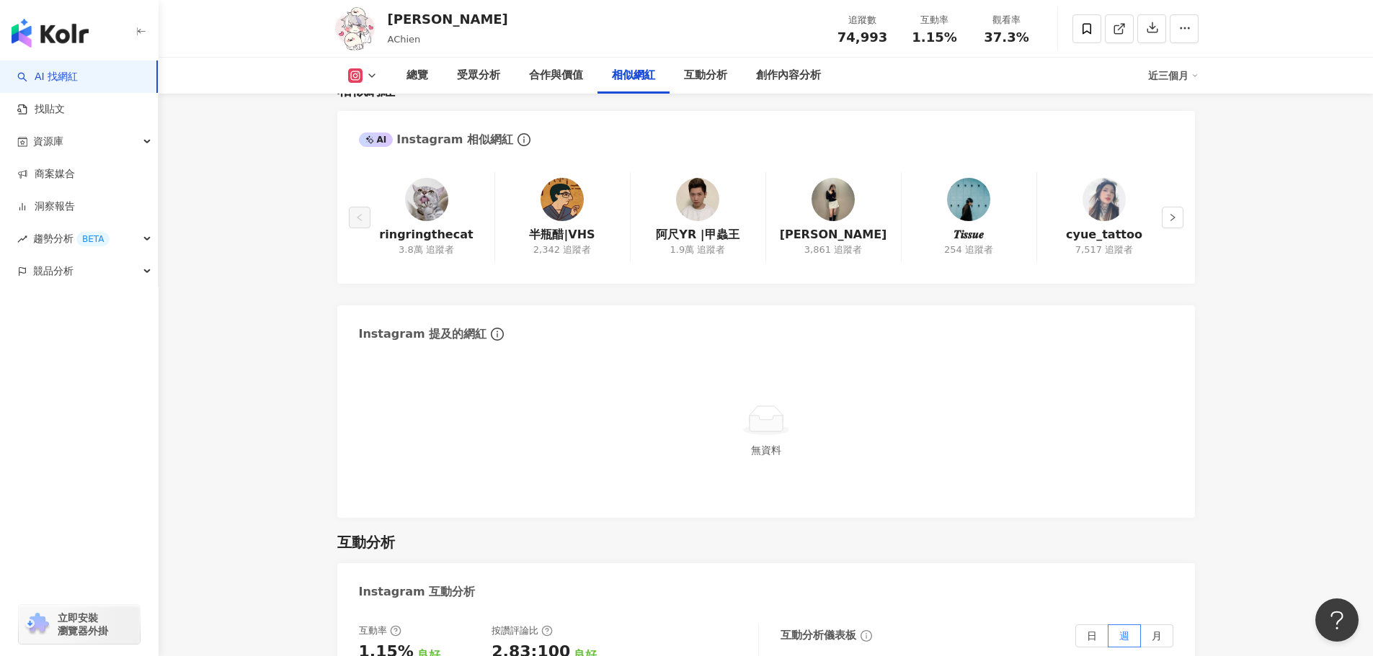
click at [365, 84] on div "總覽 受眾分析 合作與價值 相似網紅 互動分析 創作內容分析 近三個月" at bounding box center [766, 76] width 865 height 36
click at [370, 74] on icon at bounding box center [372, 76] width 12 height 12
click at [396, 173] on button "YouTube" at bounding box center [385, 169] width 86 height 20
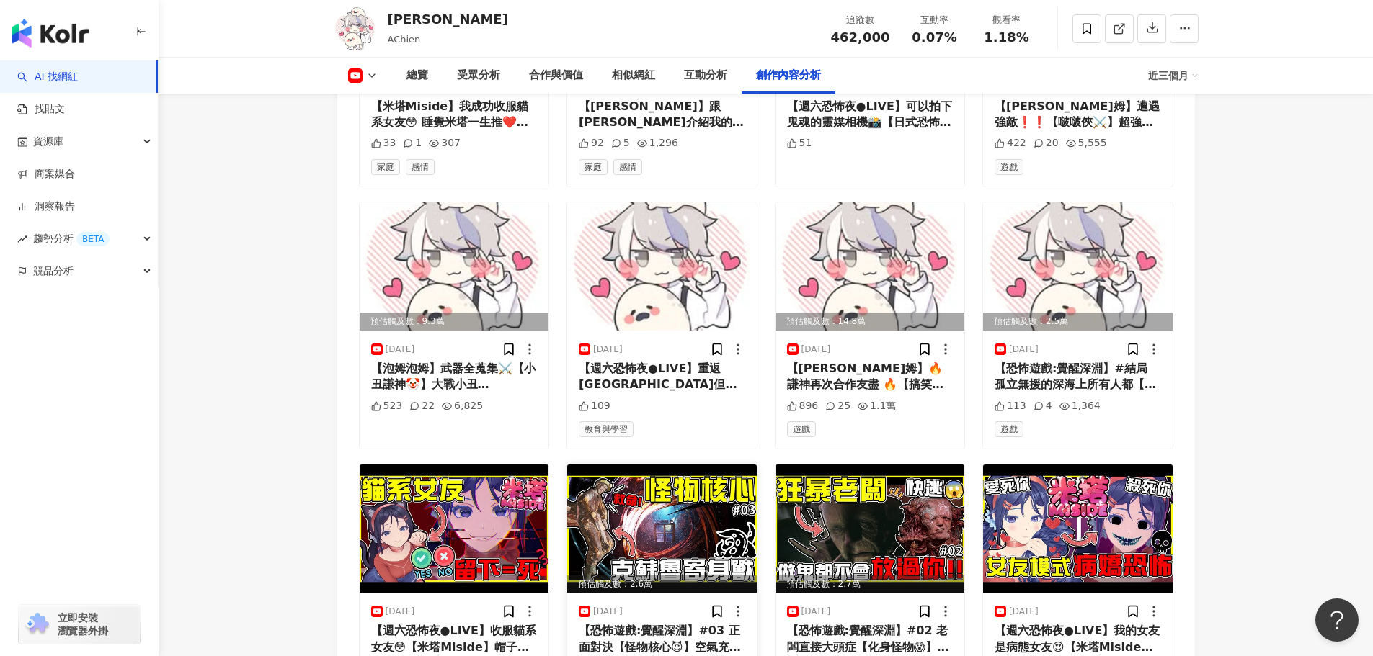
scroll to position [4251, 0]
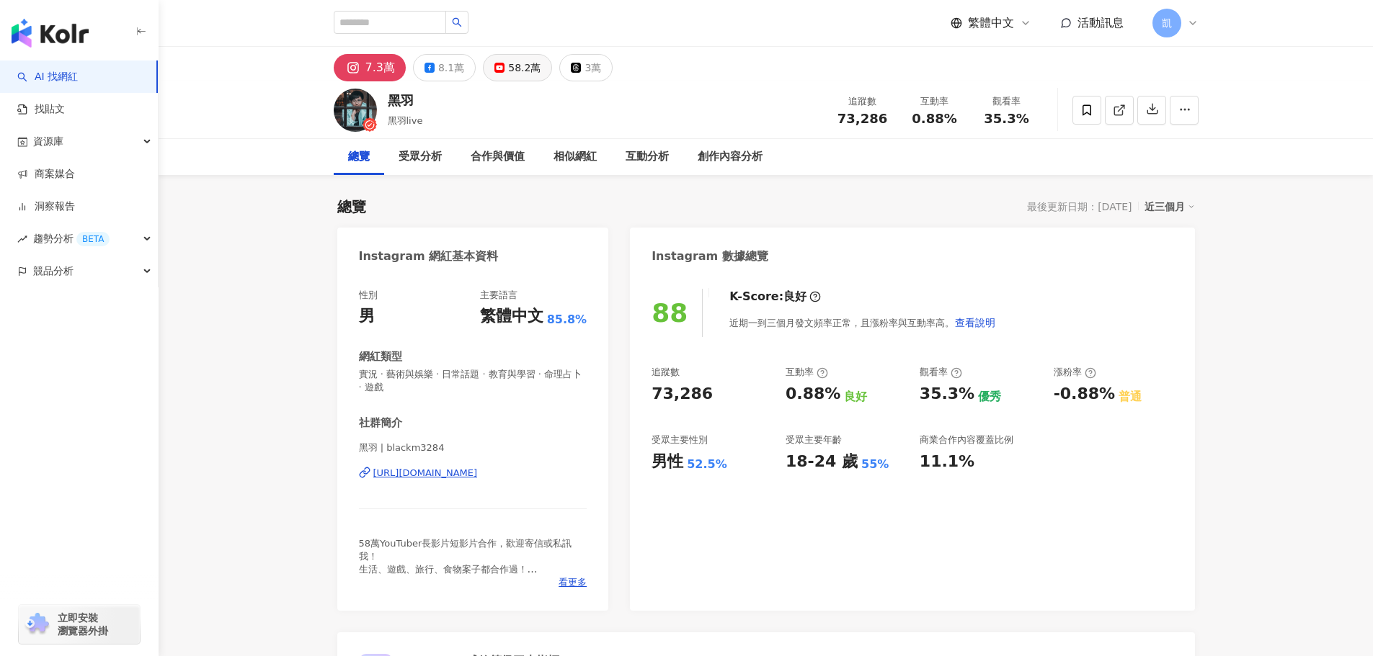
click at [508, 63] on div "58.2萬" at bounding box center [524, 68] width 32 height 20
click at [499, 62] on button "58.2萬" at bounding box center [517, 67] width 69 height 27
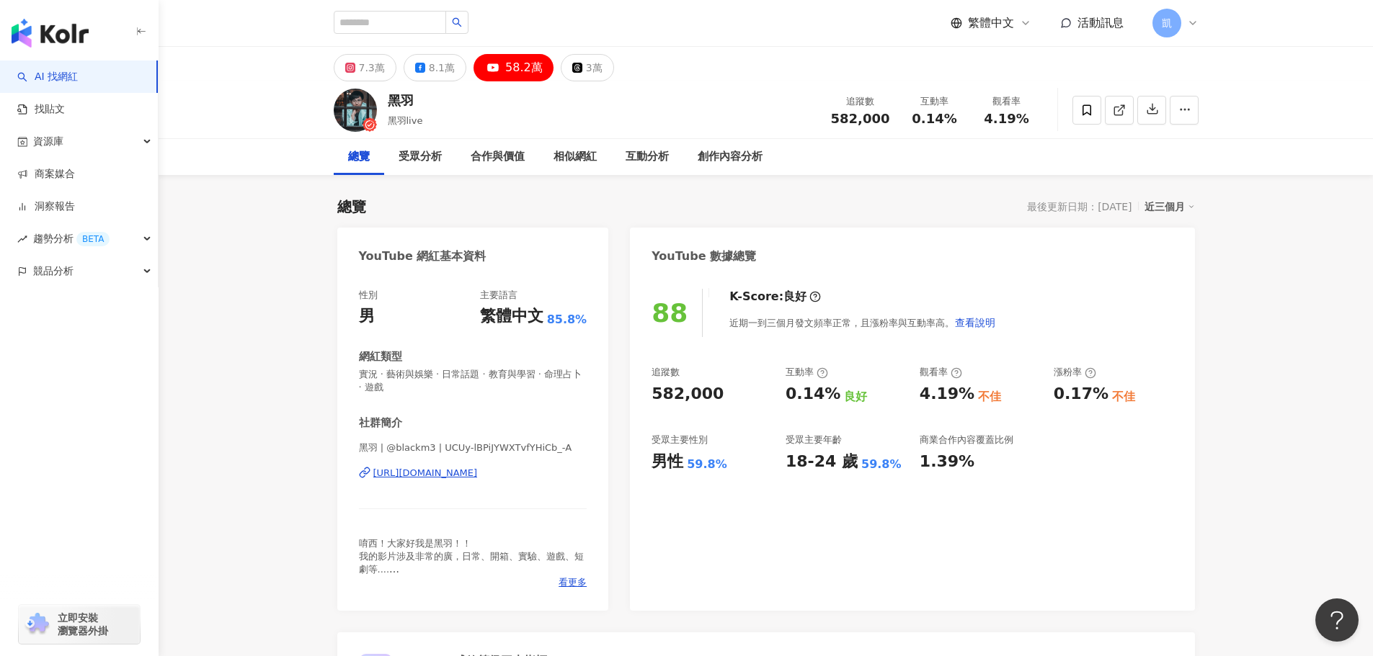
drag, startPoint x: 796, startPoint y: 456, endPoint x: 932, endPoint y: 505, distance: 144.0
click at [932, 505] on div "88 K-Score : 良好 近期一到三個月發文頻率正常，且漲粉率與互動率高。 查看說明 追蹤數 582,000 互動率 0.14% 良好 觀看率 4.19…" at bounding box center [912, 443] width 564 height 336
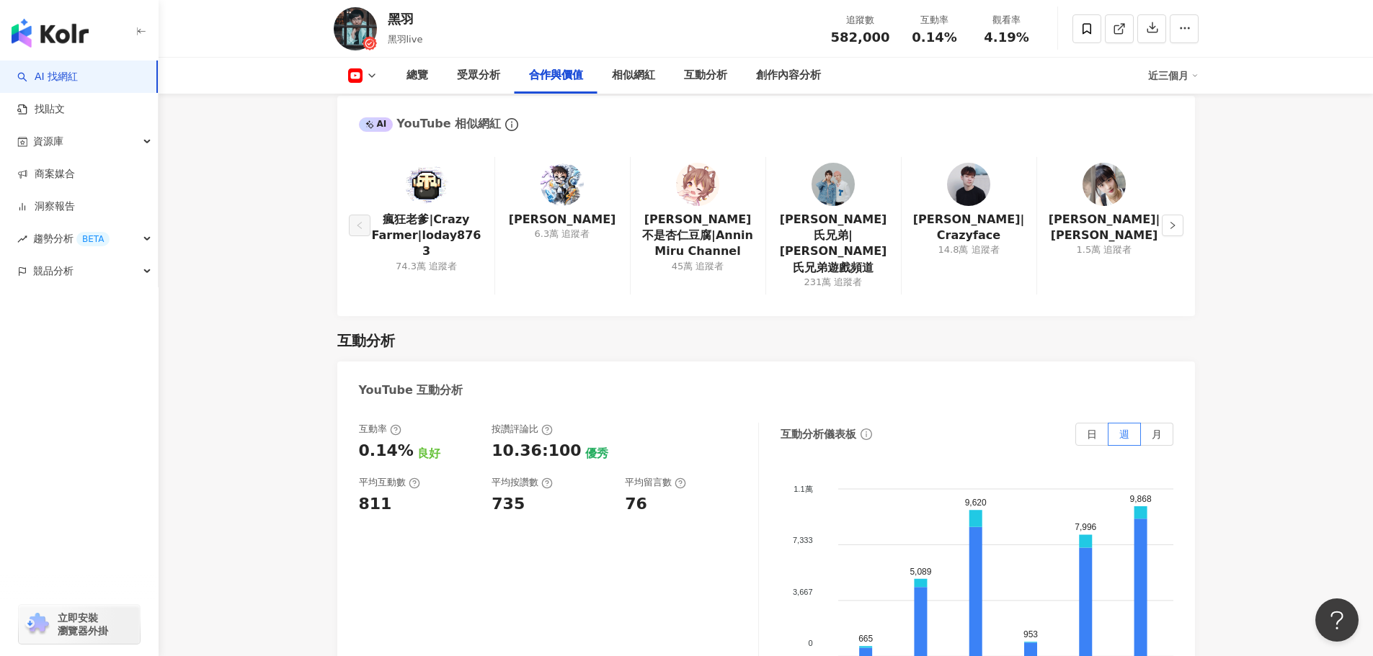
scroll to position [1873, 0]
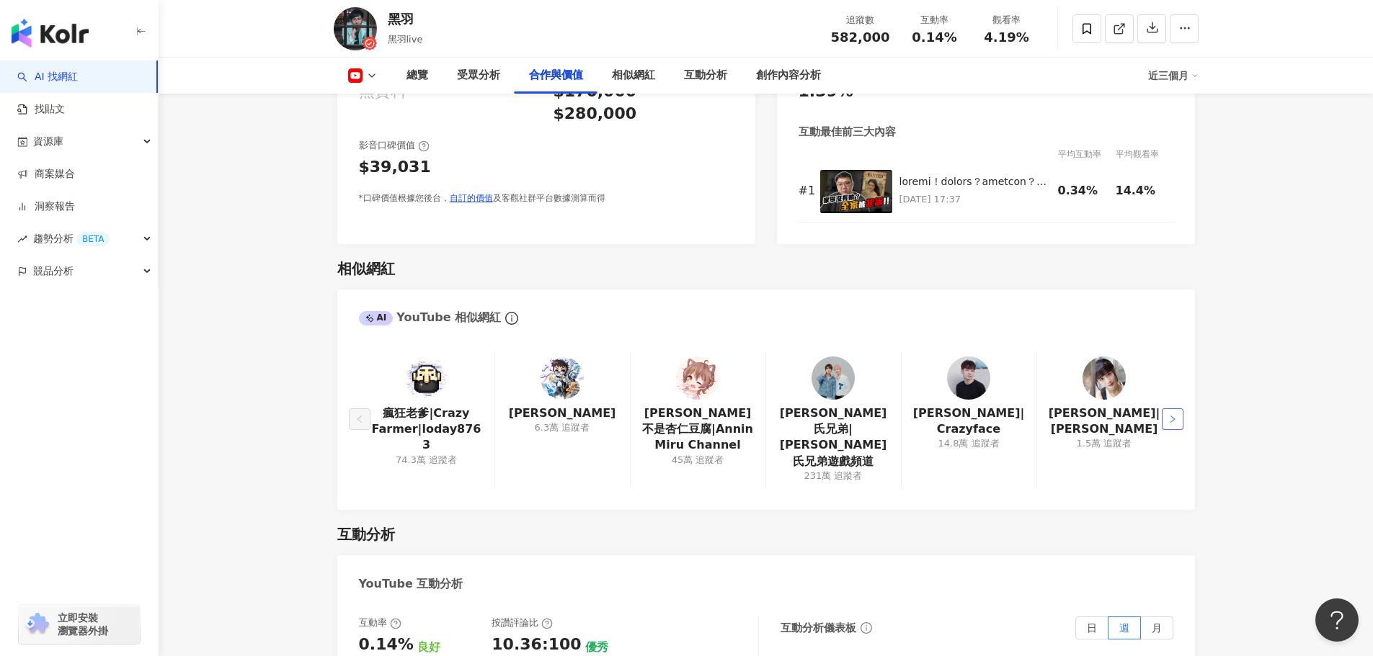
click at [1170, 415] on icon "right" at bounding box center [1172, 419] width 9 height 9
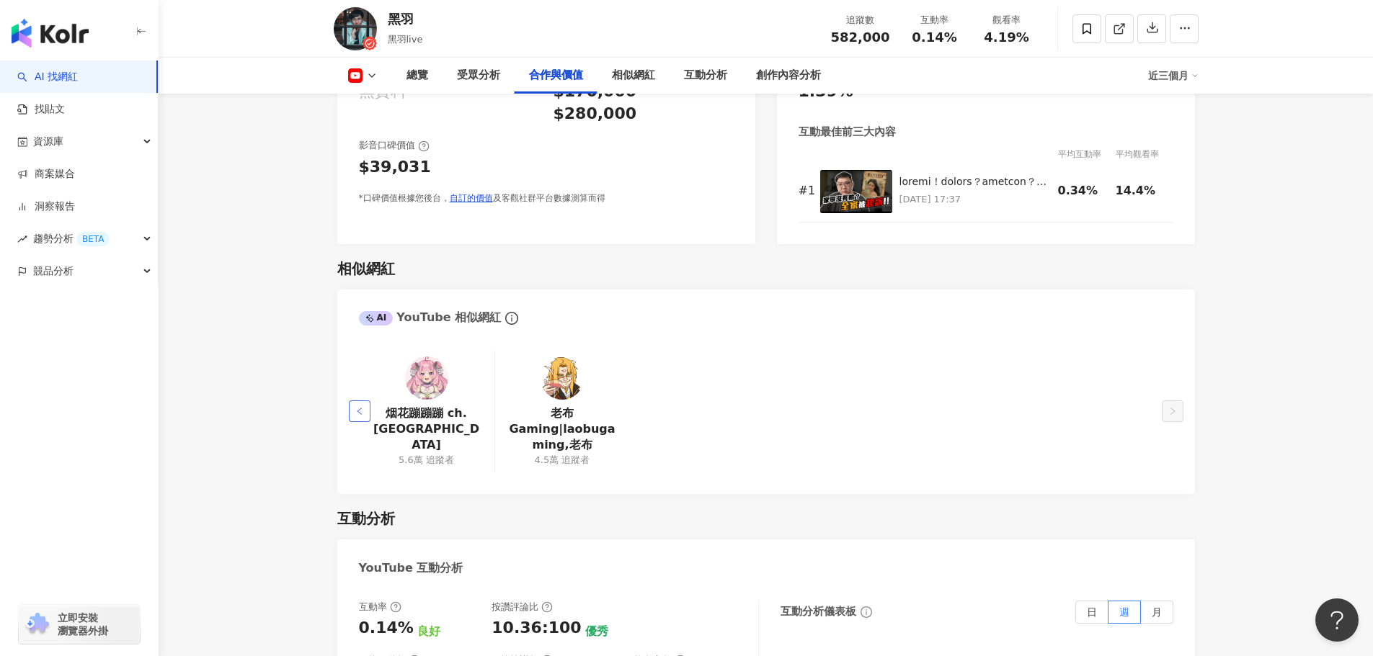
click at [352, 401] on button "button" at bounding box center [360, 412] width 22 height 22
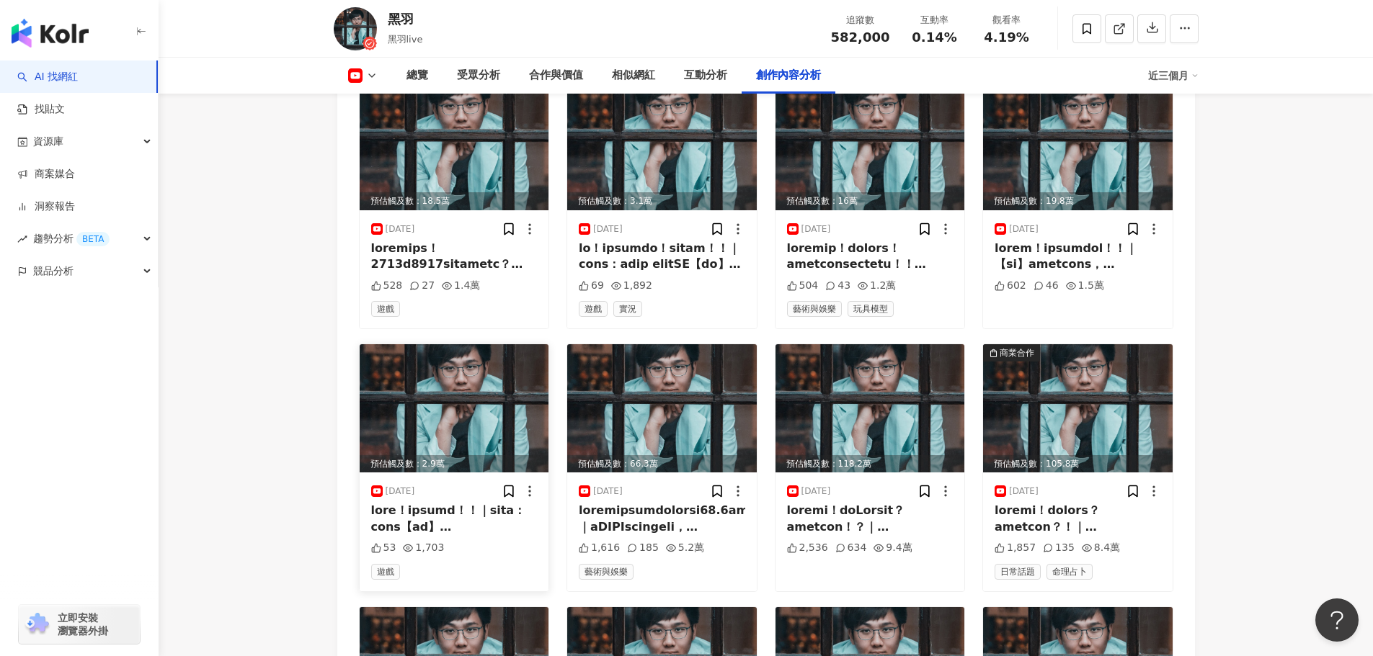
scroll to position [3975, 0]
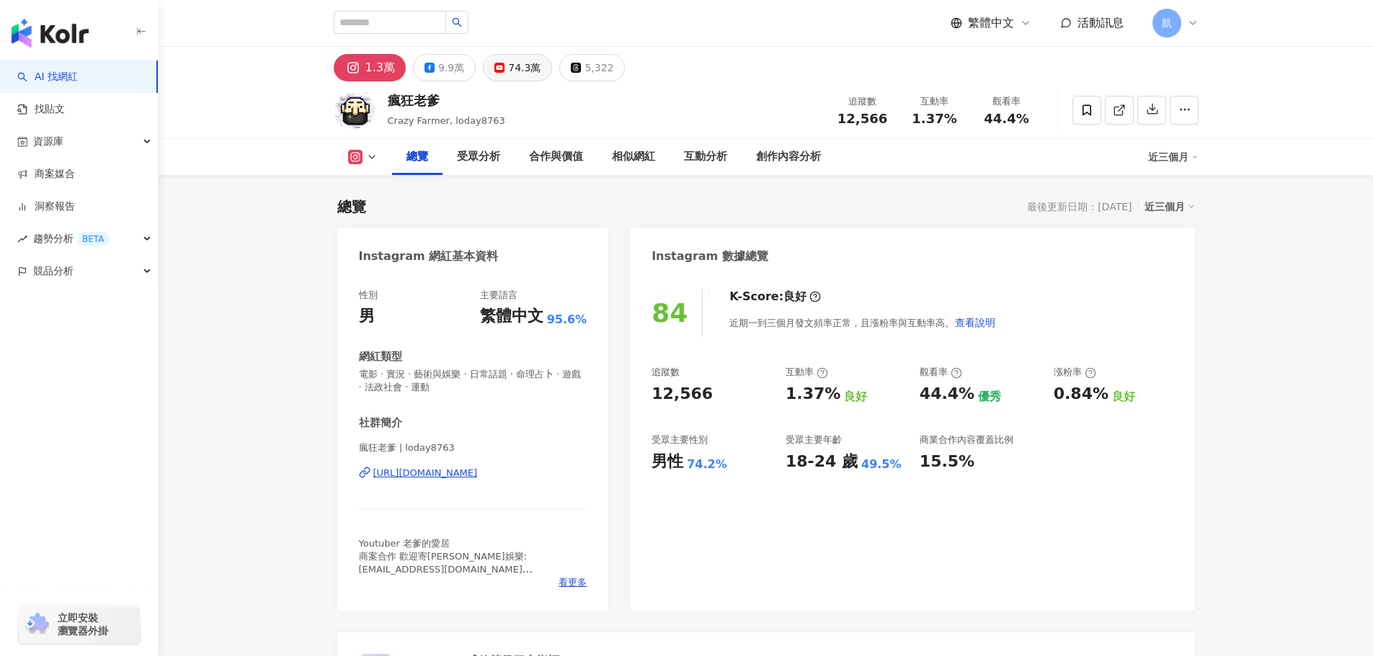
click at [522, 72] on div "74.3萬" at bounding box center [524, 68] width 32 height 20
click at [519, 63] on div "74.3萬" at bounding box center [524, 68] width 32 height 20
click at [531, 73] on div "74.3萬" at bounding box center [524, 68] width 32 height 20
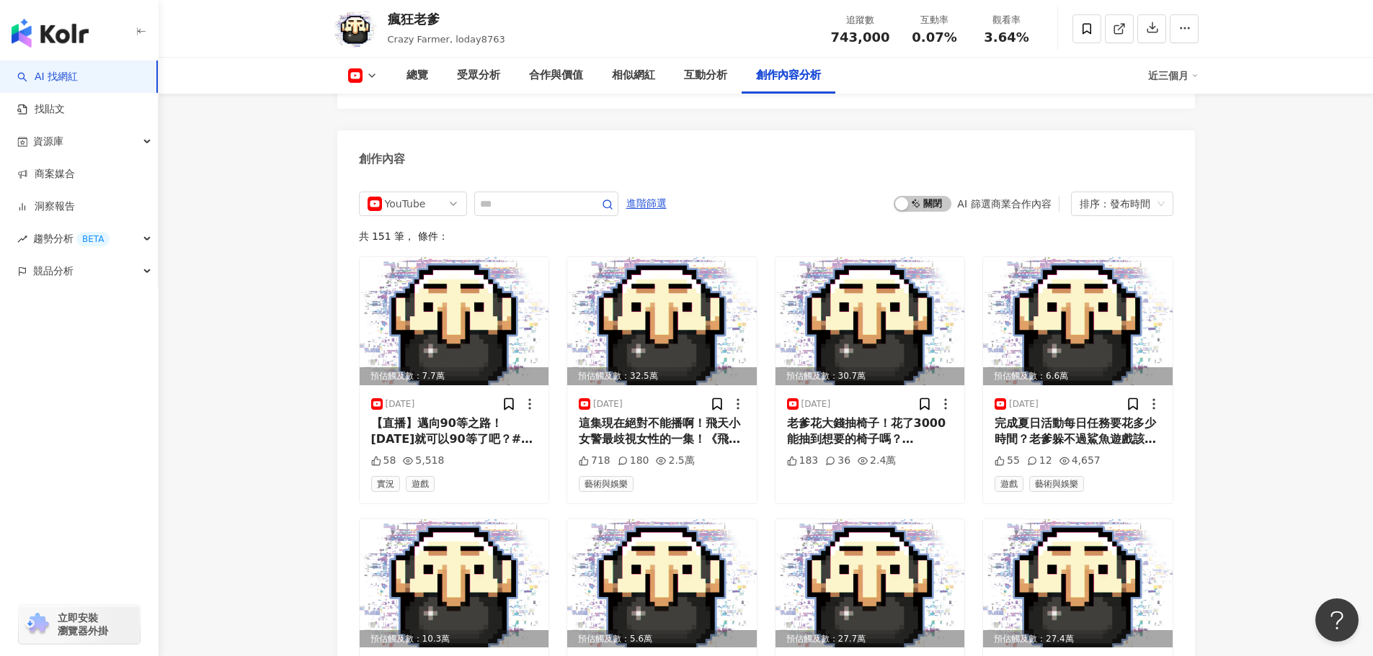
scroll to position [3705, 0]
